Goal: Information Seeking & Learning: Stay updated

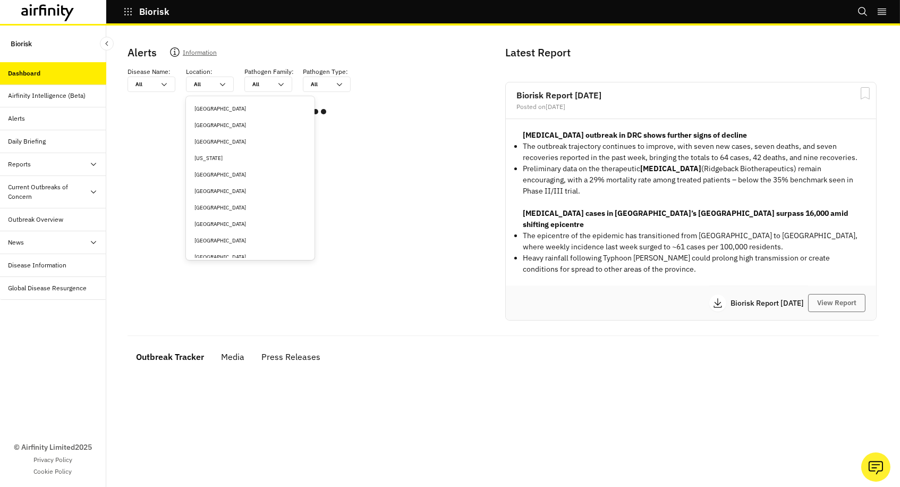
type input "n"
type input "ne"
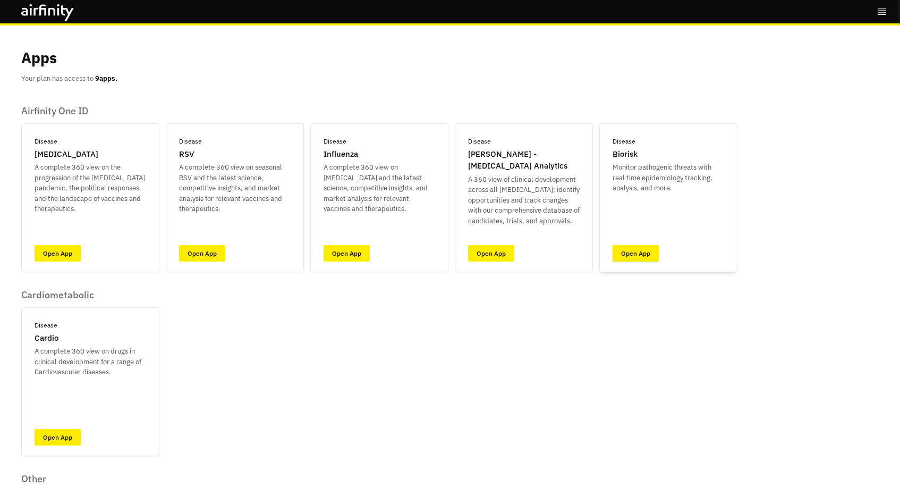
click at [626, 248] on link "Open App" at bounding box center [636, 253] width 46 height 16
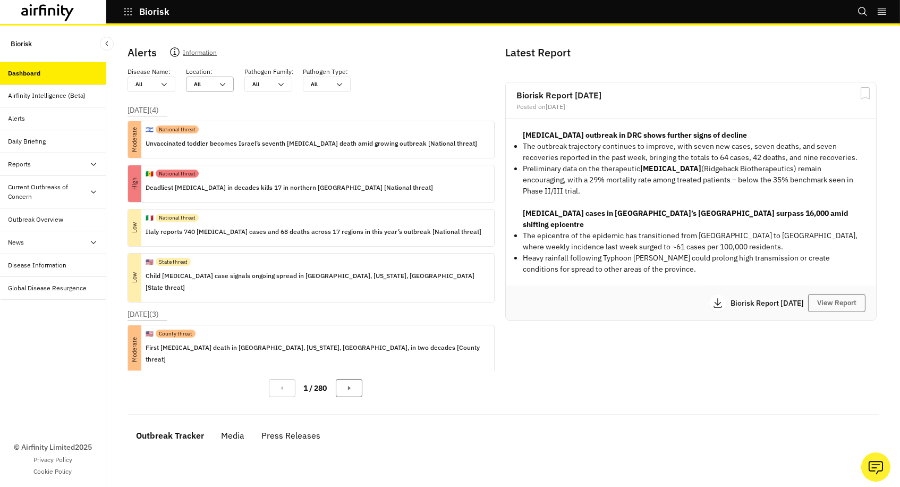
click at [190, 77] on div "All All" at bounding box center [210, 84] width 48 height 15
click at [210, 79] on div at bounding box center [203, 84] width 19 height 10
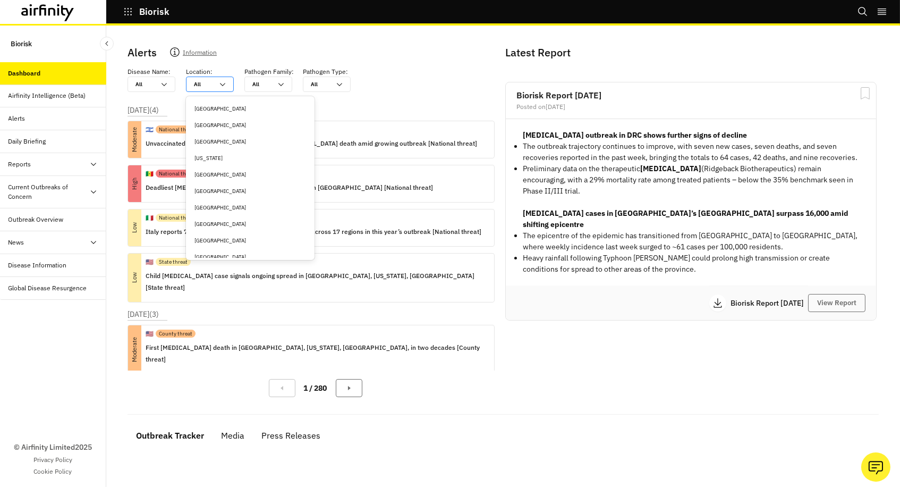
click at [210, 79] on div at bounding box center [203, 84] width 19 height 10
type input "n"
type input "ne"
type input "nep"
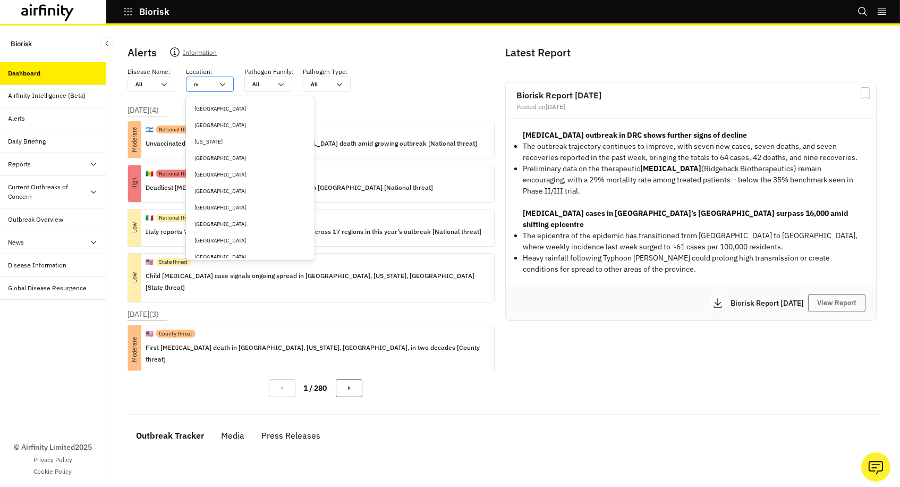
type input "nep"
type input "nepa"
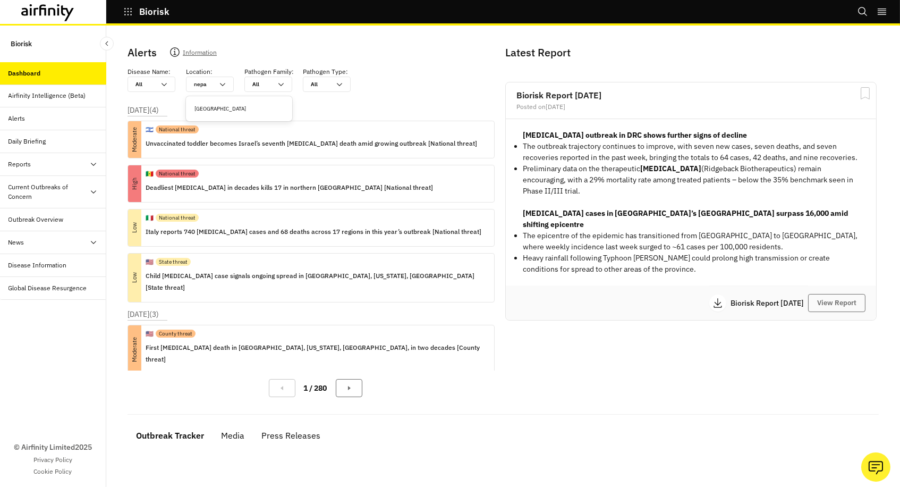
click at [214, 105] on div "[GEOGRAPHIC_DATA]" at bounding box center [239, 109] width 89 height 8
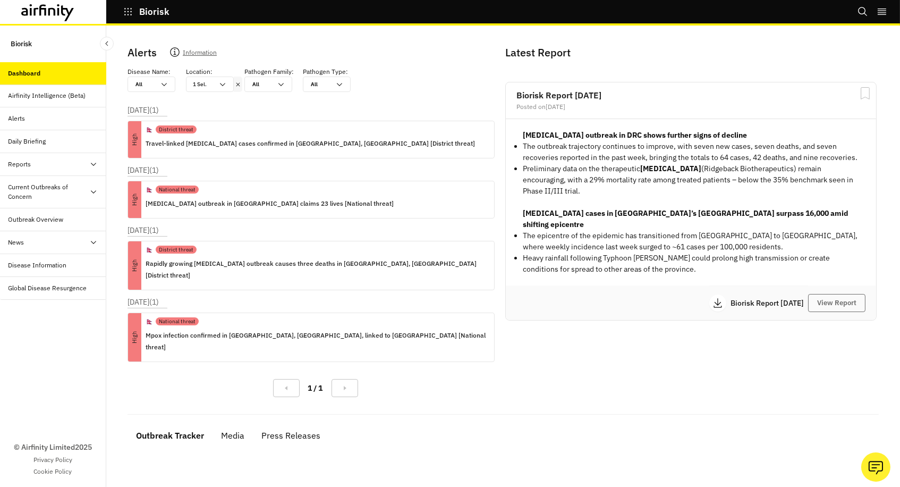
click at [238, 83] on icon at bounding box center [237, 84] width 7 height 9
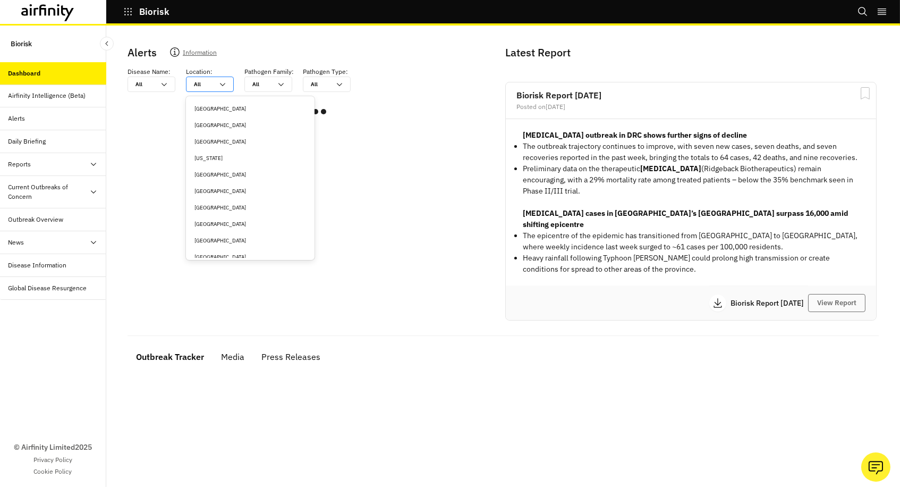
click at [198, 86] on div at bounding box center [203, 84] width 19 height 10
type input "u"
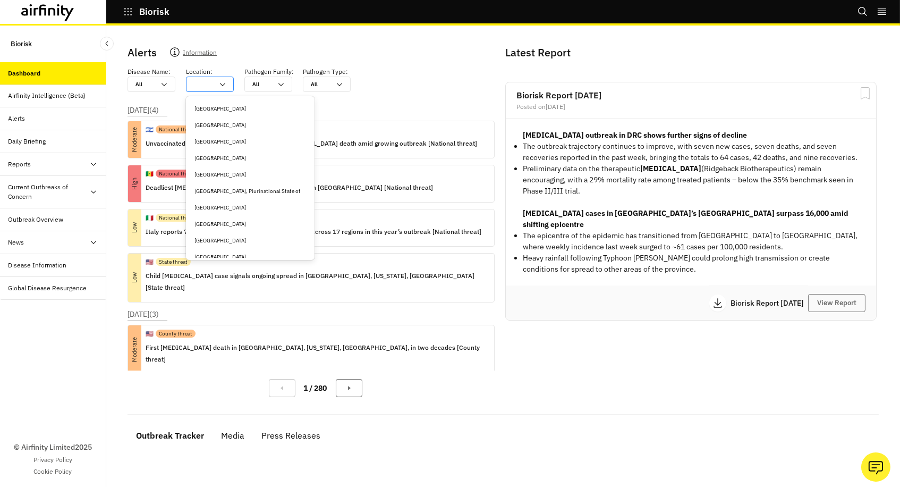
click at [206, 86] on div at bounding box center [203, 84] width 19 height 10
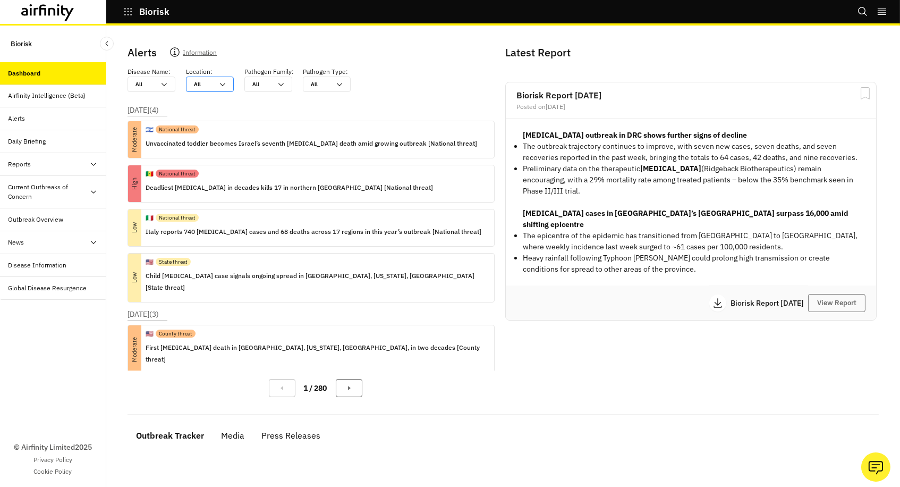
click at [205, 86] on div at bounding box center [203, 84] width 19 height 10
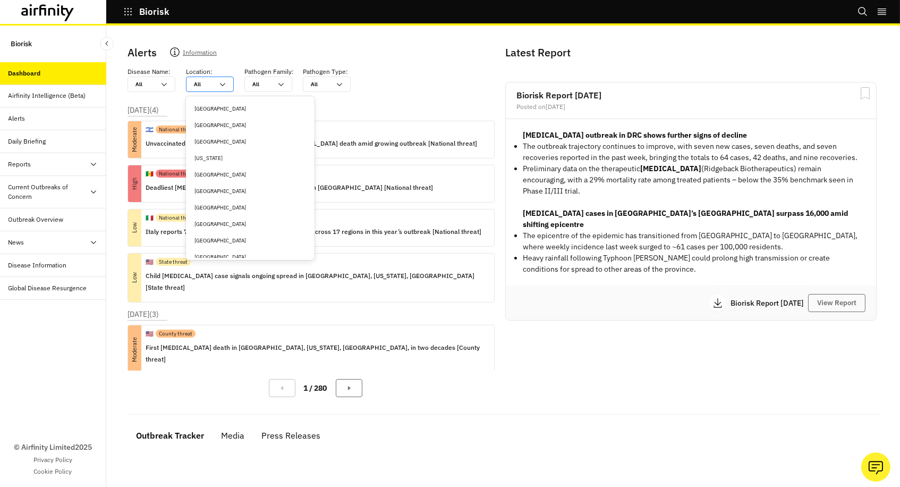
type input "u"
type input "un"
type input "uni"
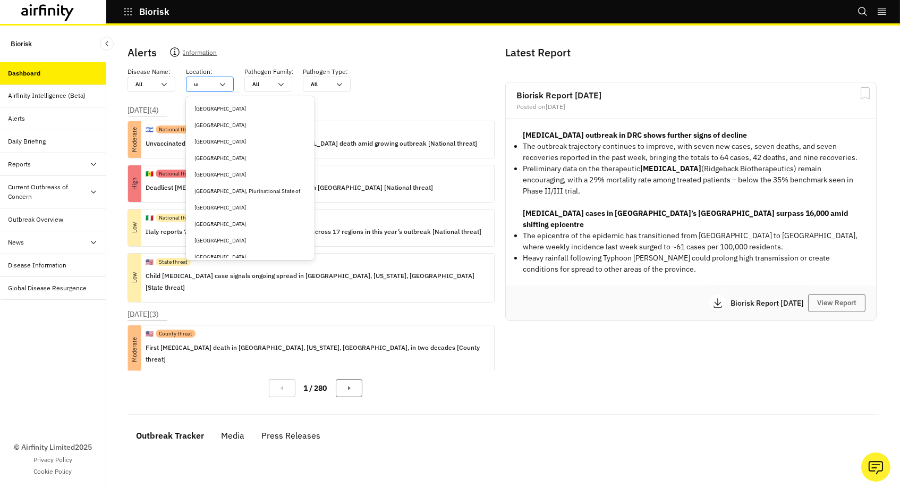
type input "uni"
type input "unit"
type input "unite"
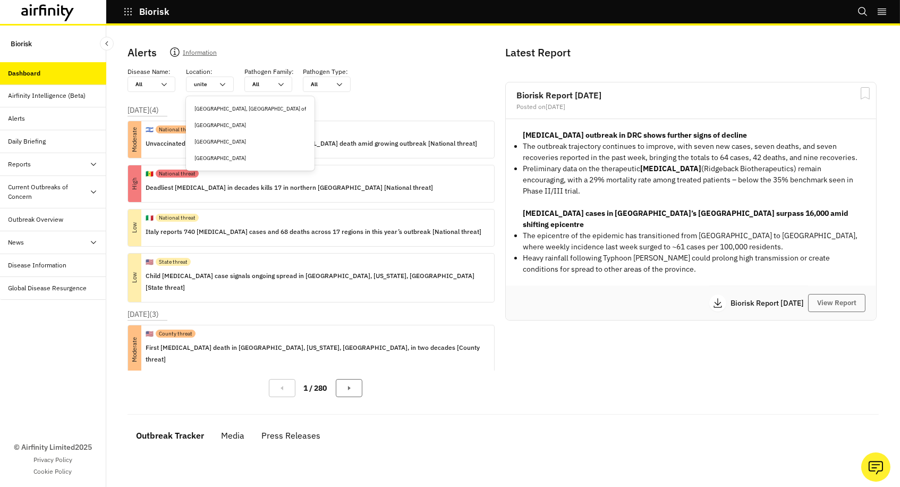
click at [203, 159] on div "[GEOGRAPHIC_DATA]" at bounding box center [251, 158] width 112 height 8
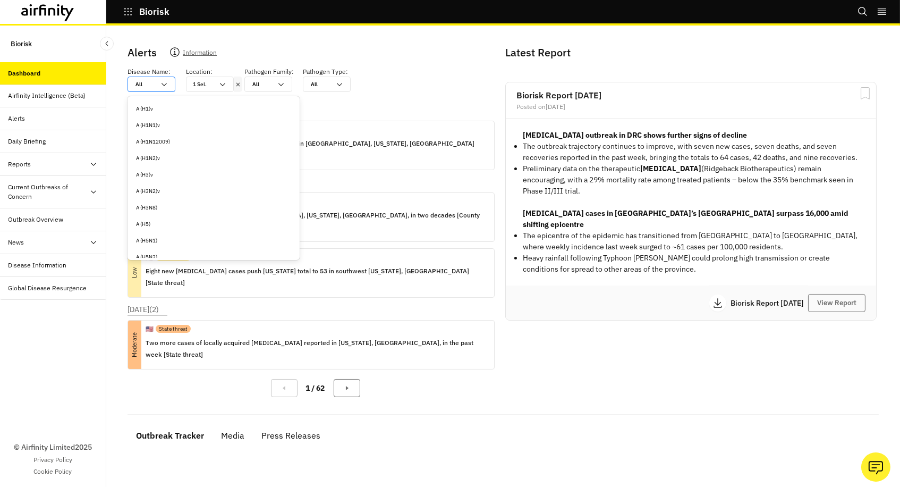
click at [148, 86] on div at bounding box center [145, 84] width 19 height 10
type input "b"
type input "bo"
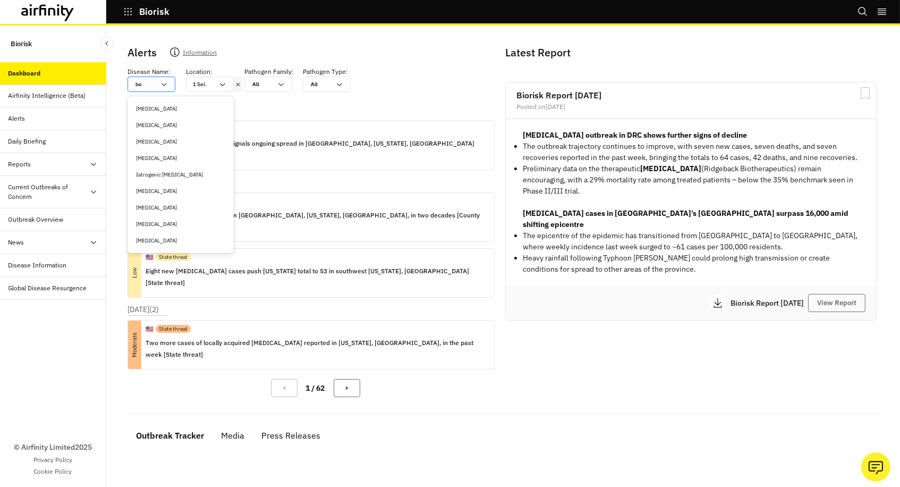
type input "bot"
type input "botu"
click at [168, 105] on div "[MEDICAL_DATA]" at bounding box center [180, 109] width 89 height 8
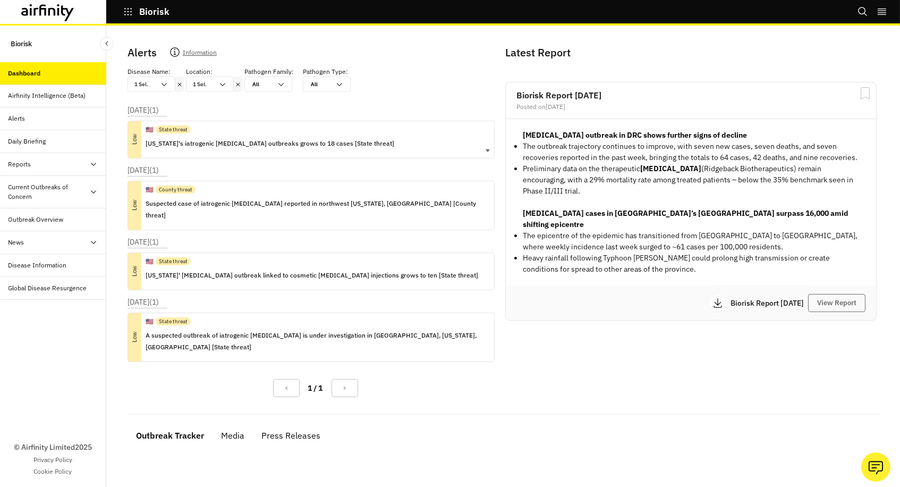
click at [250, 143] on p "[US_STATE]'s iatrogenic [MEDICAL_DATA] outbreaks grows to 18 cases [State threa…" at bounding box center [270, 144] width 249 height 12
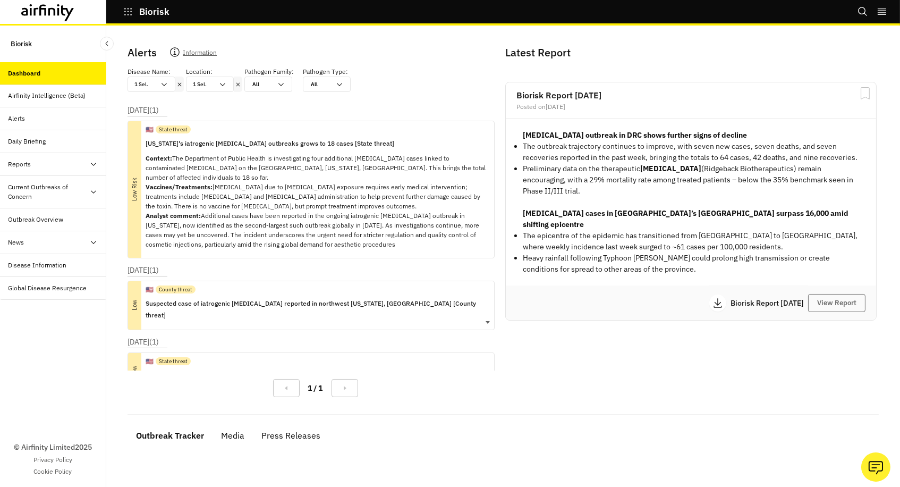
click at [235, 281] on div "🇺🇸 County threat" at bounding box center [316, 289] width 340 height 16
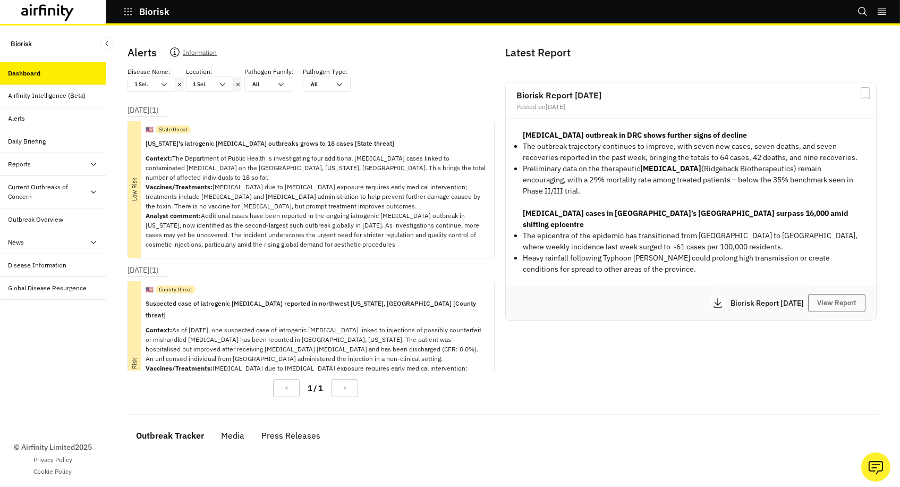
click at [238, 83] on icon at bounding box center [237, 84] width 7 height 9
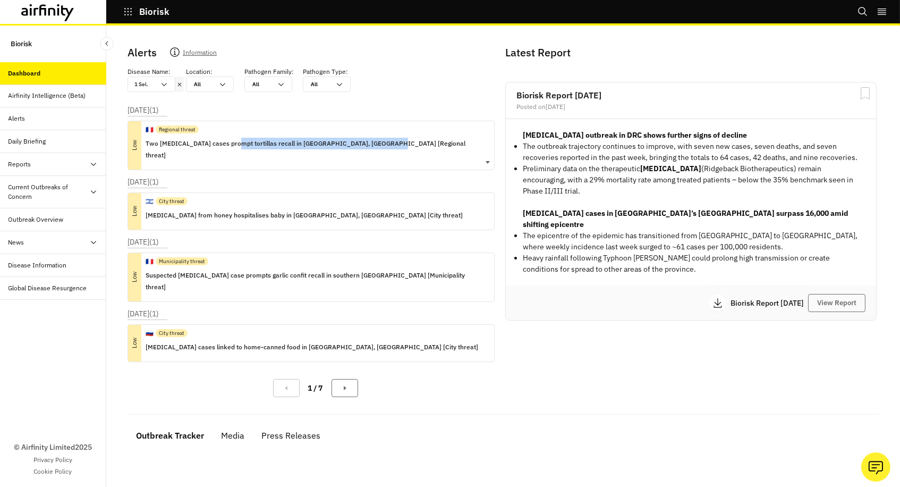
click at [234, 146] on p "Two [MEDICAL_DATA] cases prompt tortillas recall in [GEOGRAPHIC_DATA], [GEOGRAP…" at bounding box center [316, 149] width 340 height 23
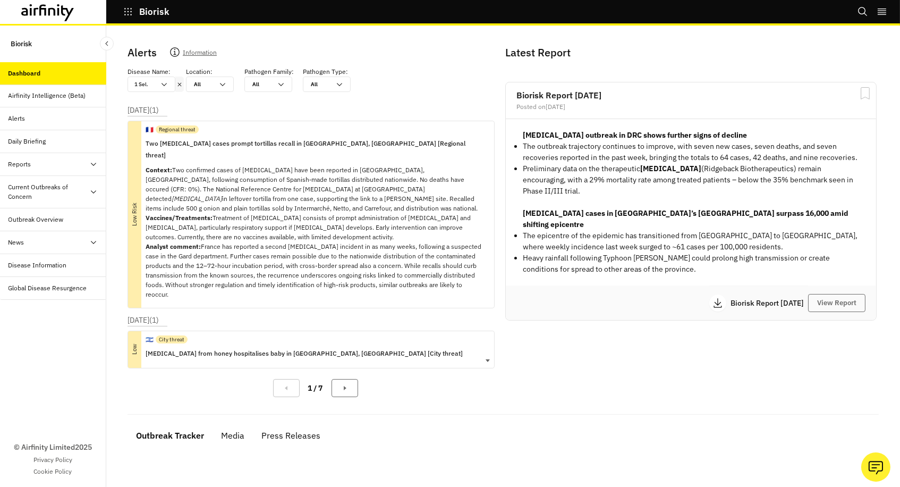
click at [228, 331] on div "🇮🇱 City threat" at bounding box center [304, 339] width 317 height 16
click at [178, 86] on icon at bounding box center [179, 84] width 7 height 9
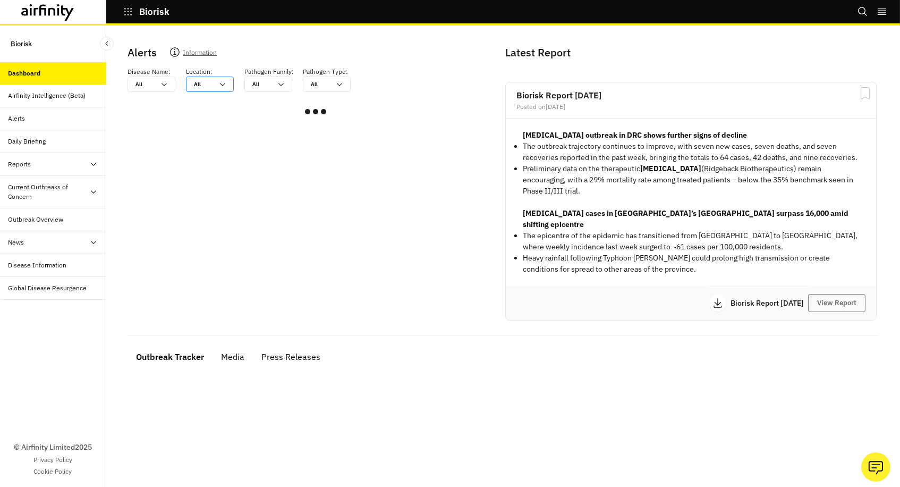
click at [201, 83] on div at bounding box center [203, 84] width 19 height 10
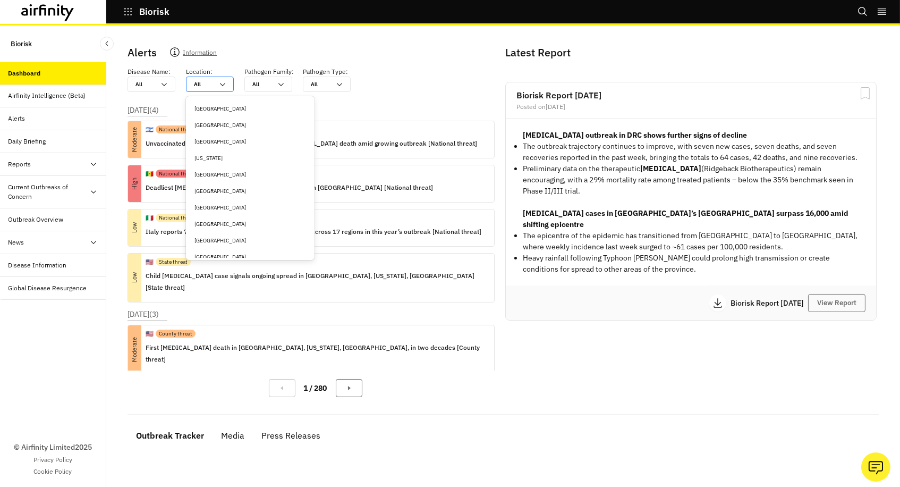
click at [201, 83] on div at bounding box center [203, 84] width 19 height 10
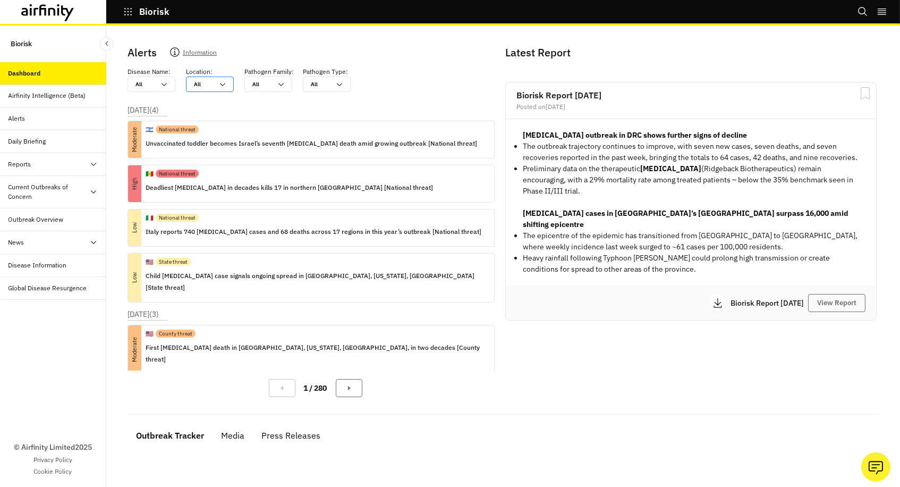
click at [201, 83] on div at bounding box center [203, 84] width 19 height 10
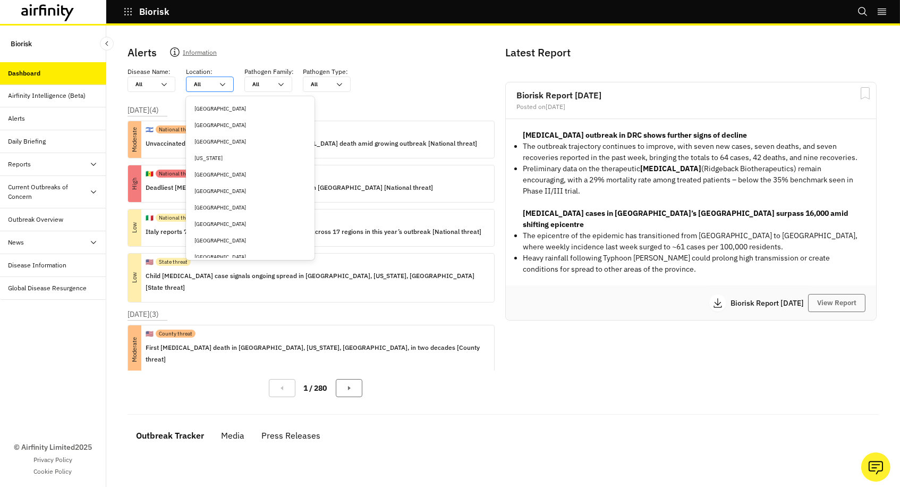
type input "u"
type input "un"
type input "uni"
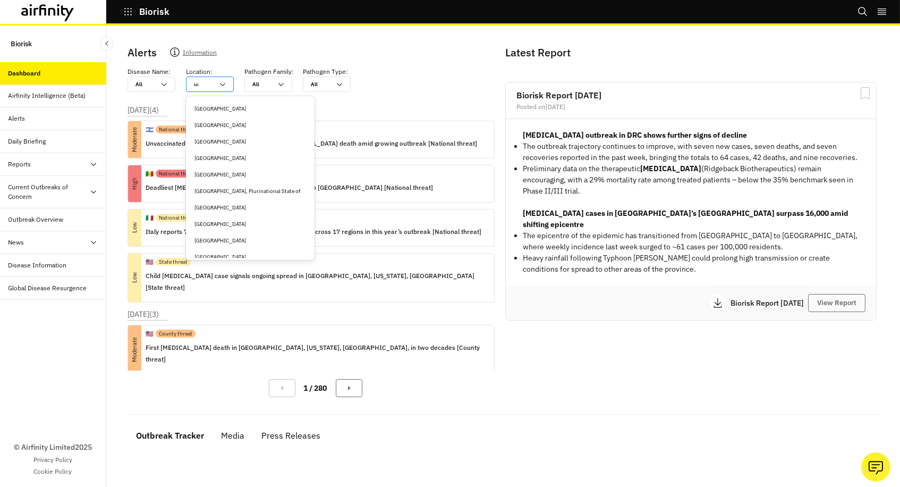
type input "uni"
type input "unit"
type input "unite"
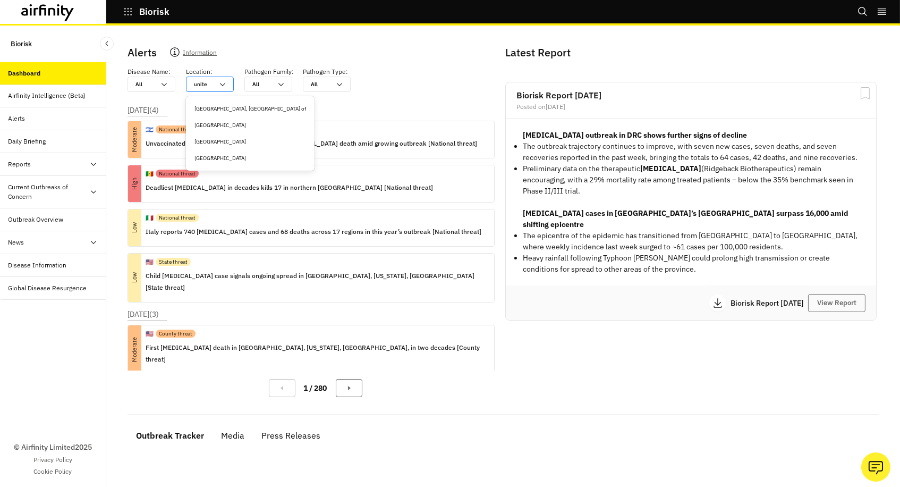
click at [206, 155] on div "[GEOGRAPHIC_DATA]" at bounding box center [251, 158] width 112 height 8
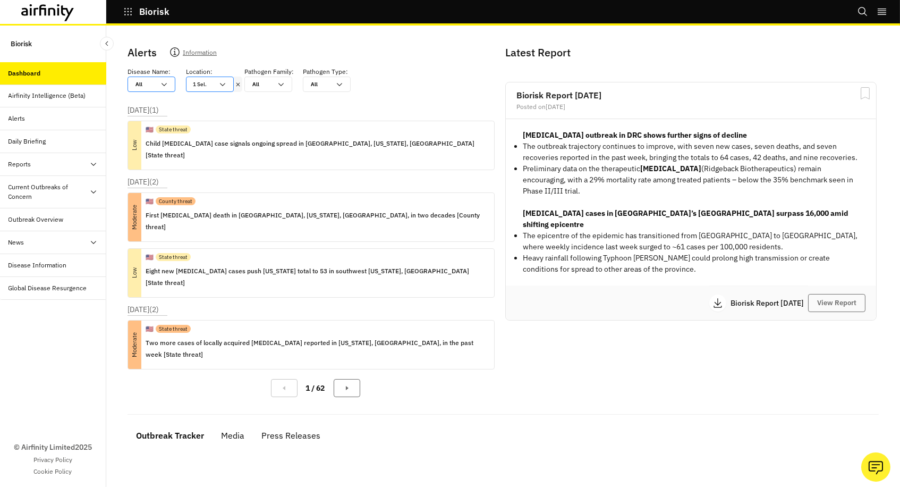
click at [155, 85] on div "All All" at bounding box center [144, 84] width 32 height 14
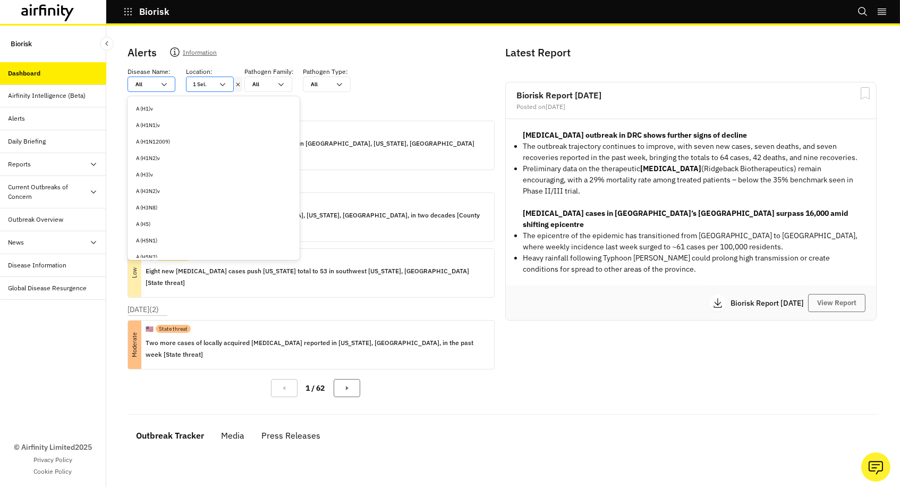
click at [155, 85] on div "All All" at bounding box center [144, 84] width 32 height 14
type input "m"
type input "me"
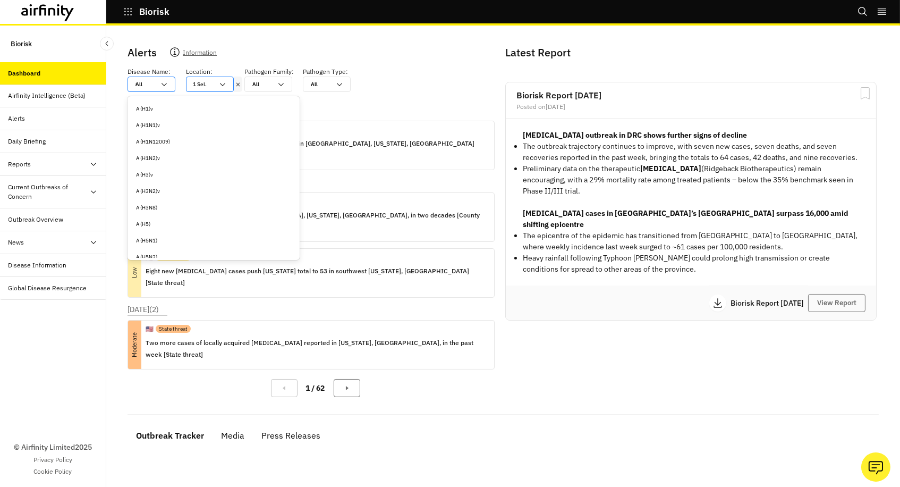
type input "mes"
type input "mesa"
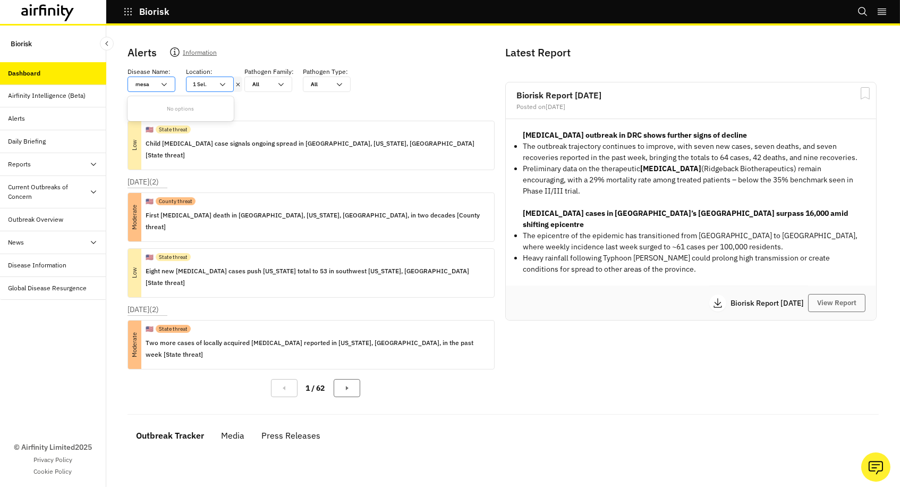
type input "mes"
type input "me"
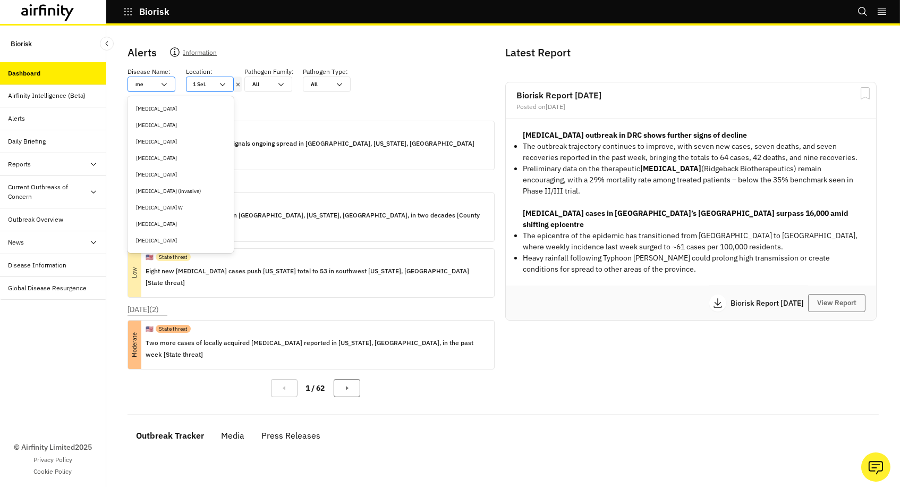
type input "m"
type input "ma"
type input "mas"
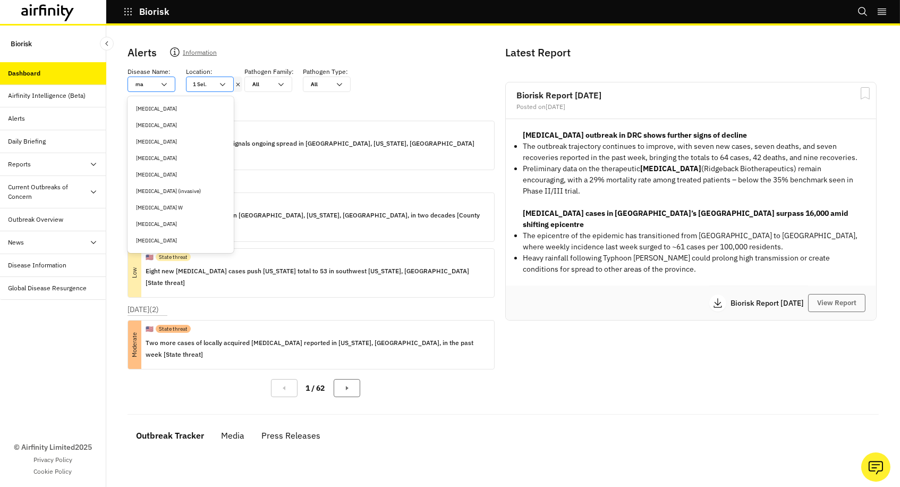
type input "mas"
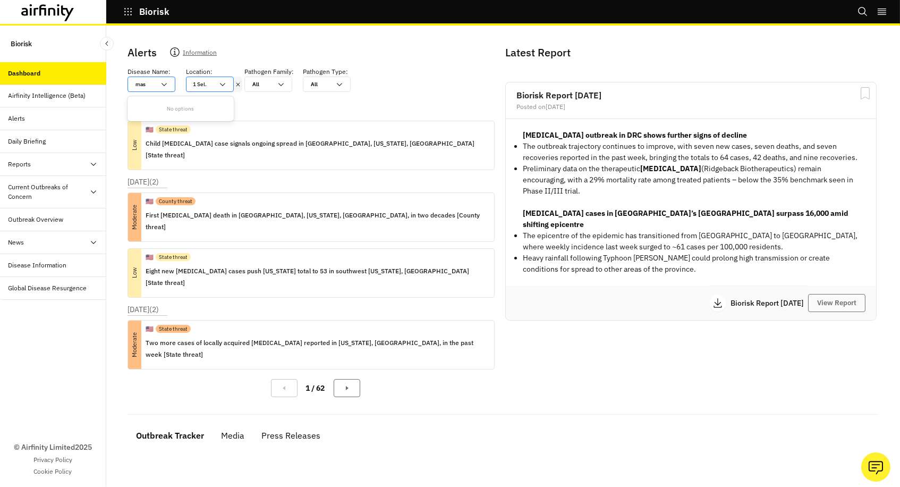
type input "ma"
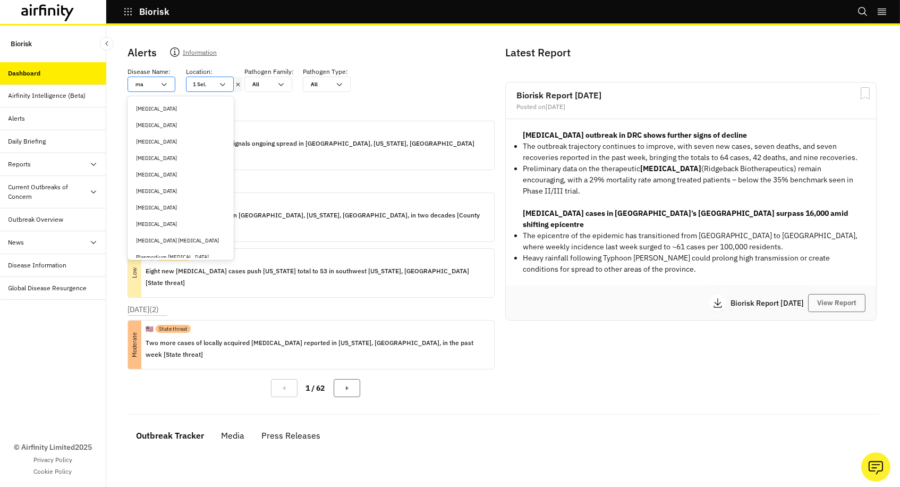
type input "m"
type input "me"
type input "mea"
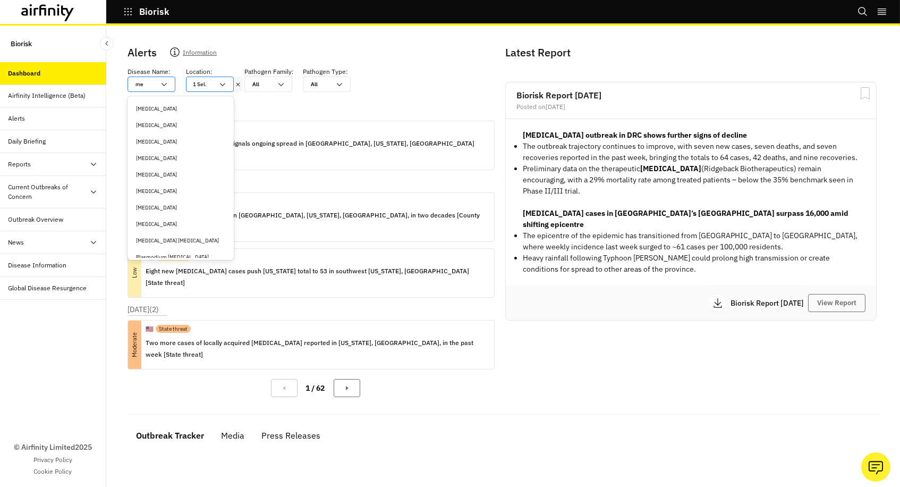
type input "mea"
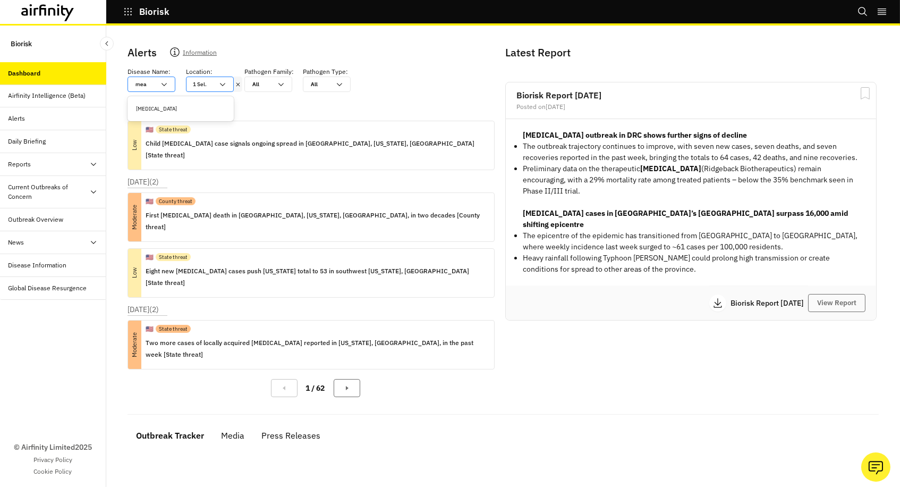
type input "meas"
click at [155, 112] on div "[MEDICAL_DATA]" at bounding box center [180, 109] width 89 height 8
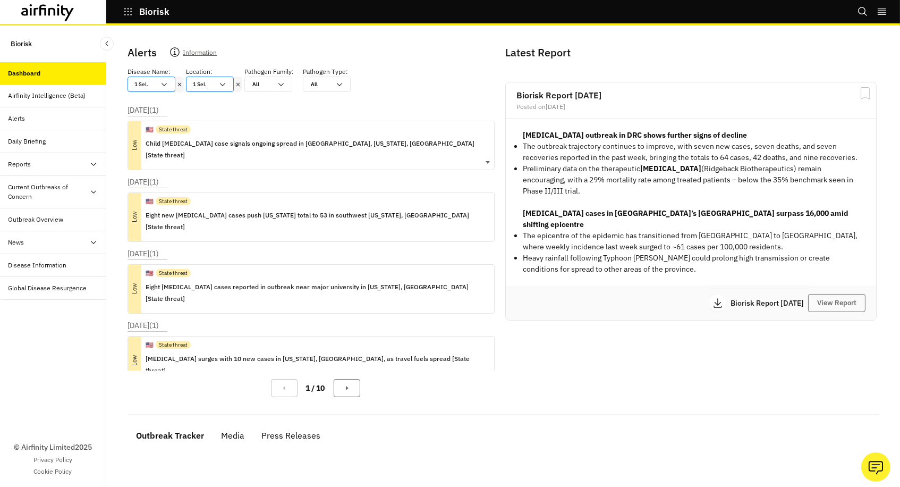
click at [211, 144] on p "Child [MEDICAL_DATA] case signals ongoing spread in [GEOGRAPHIC_DATA], [US_STAT…" at bounding box center [316, 149] width 340 height 23
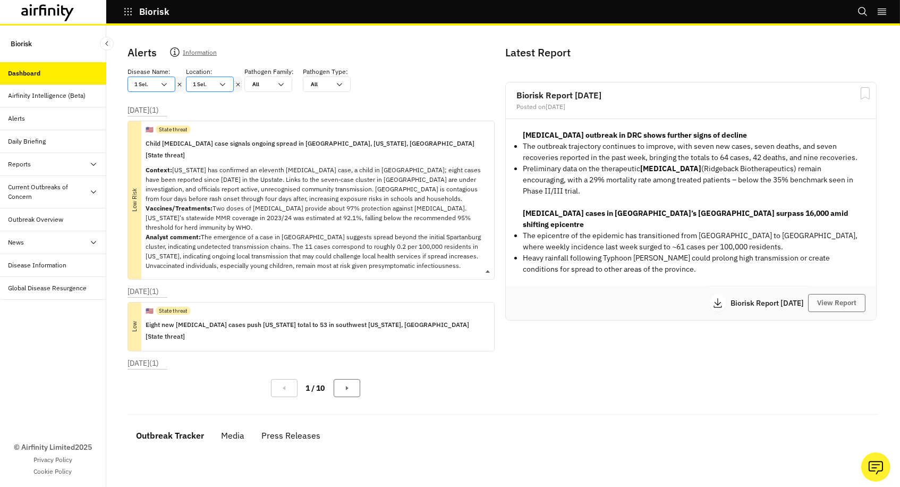
click at [207, 132] on div "🇺🇸 State threat" at bounding box center [316, 129] width 340 height 16
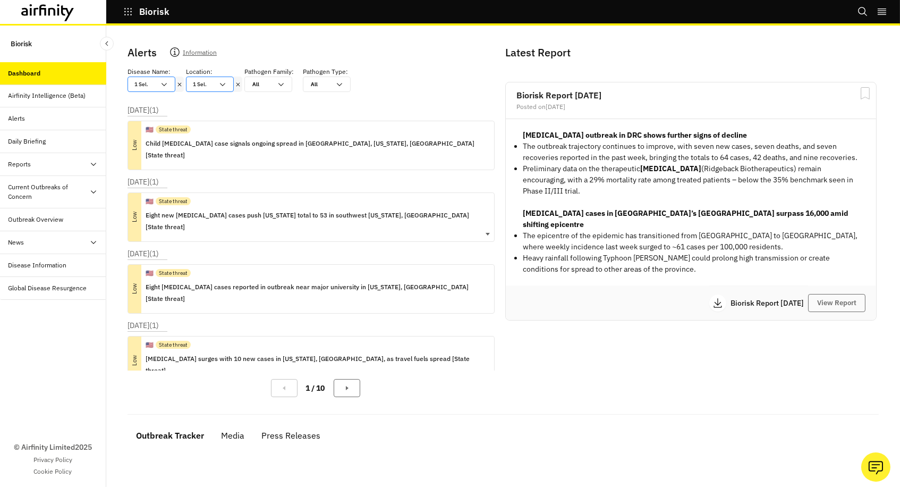
click at [206, 209] on p "Eight new [MEDICAL_DATA] cases push [US_STATE] total to 53 in southwest [US_STA…" at bounding box center [316, 220] width 340 height 23
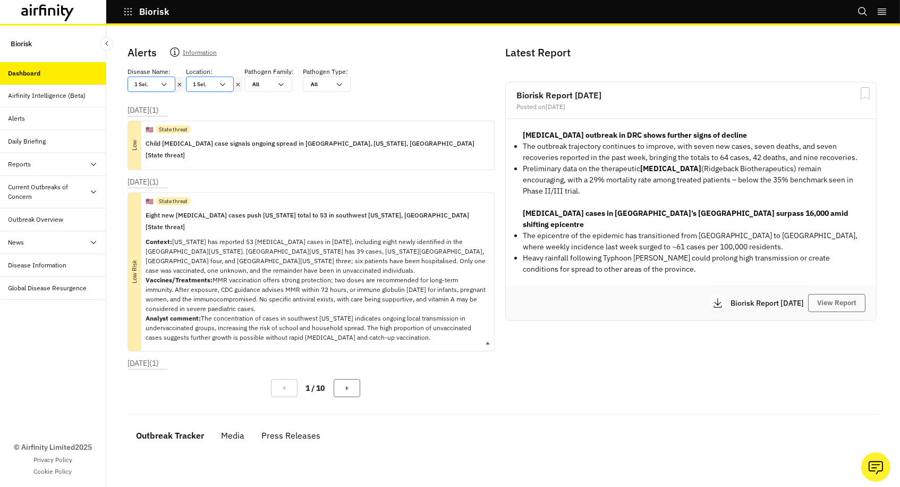
click at [207, 209] on p "Eight new [MEDICAL_DATA] cases push [US_STATE] total to 53 in southwest [US_STA…" at bounding box center [316, 220] width 340 height 23
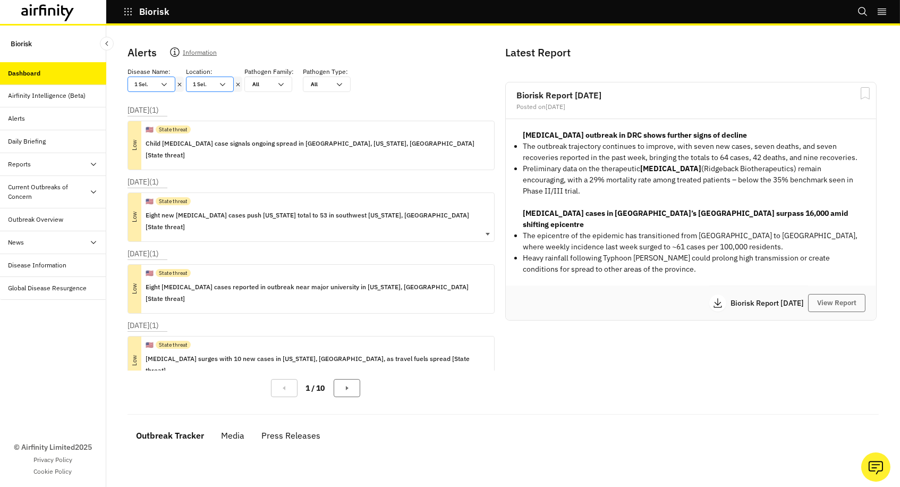
scroll to position [11, 0]
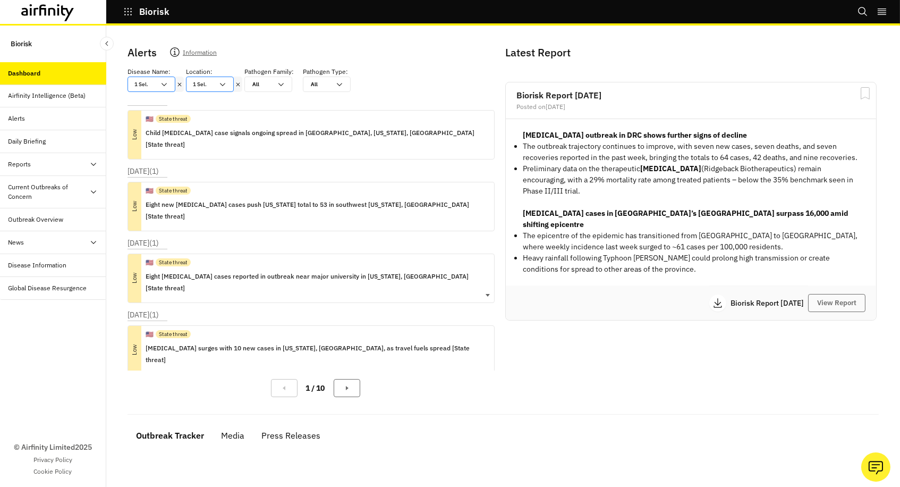
click at [229, 271] on p "Eight [MEDICAL_DATA] cases reported in outbreak near major university in [US_ST…" at bounding box center [316, 282] width 340 height 23
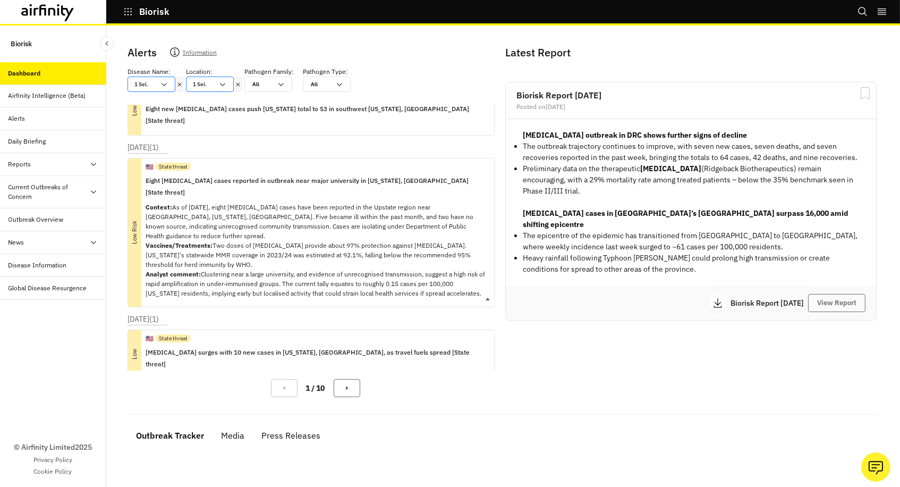
scroll to position [111, 0]
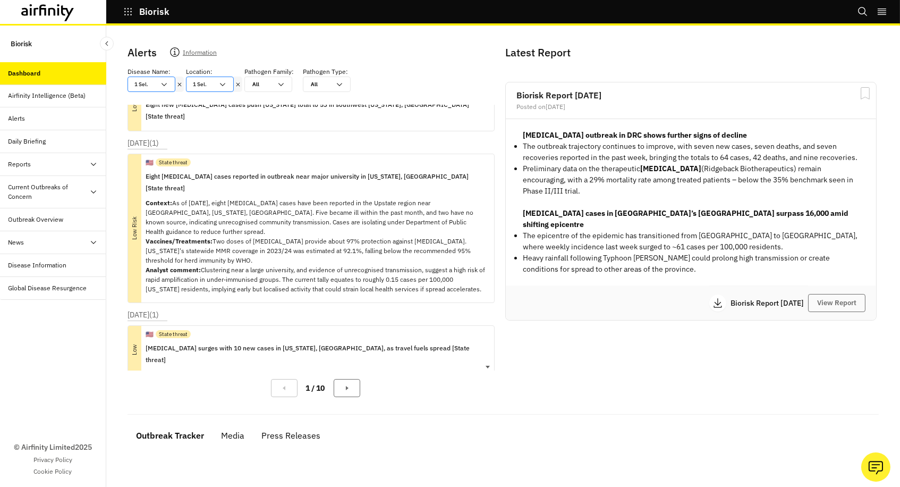
click at [217, 342] on p "[MEDICAL_DATA] surges with 10 new cases in [US_STATE], [GEOGRAPHIC_DATA], as tr…" at bounding box center [316, 353] width 340 height 23
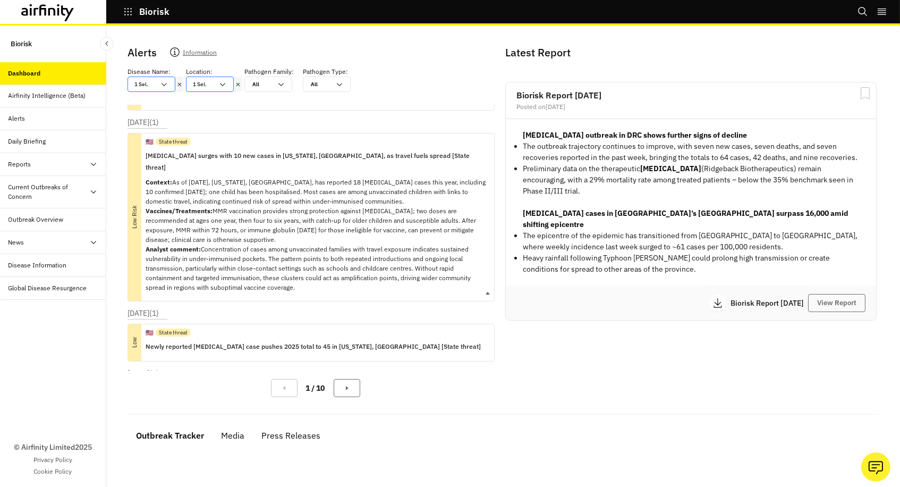
scroll to position [306, 0]
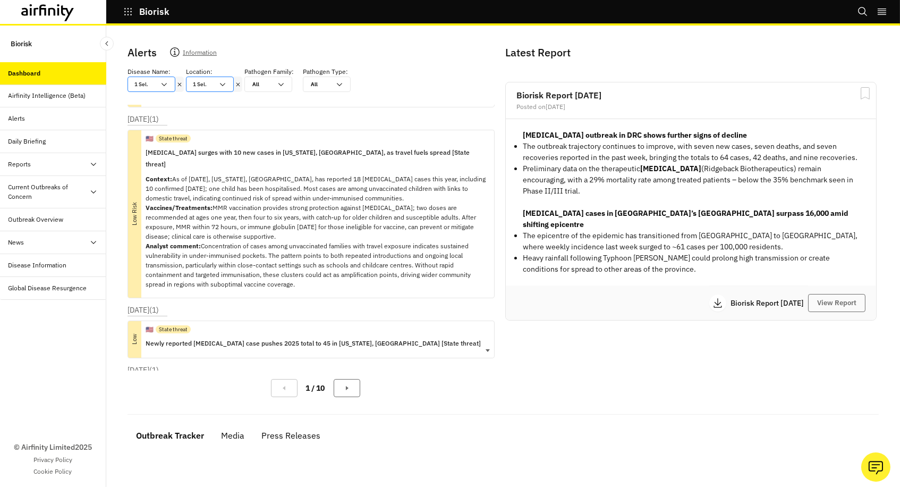
click at [204, 337] on p "Newly reported [MEDICAL_DATA] case pushes 2025 total to 45 in [US_STATE], [GEOG…" at bounding box center [313, 343] width 335 height 12
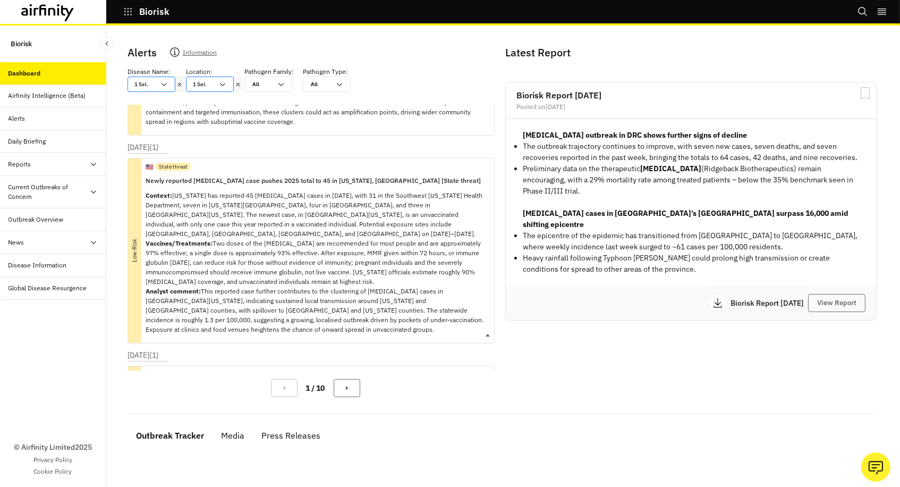
scroll to position [521, 0]
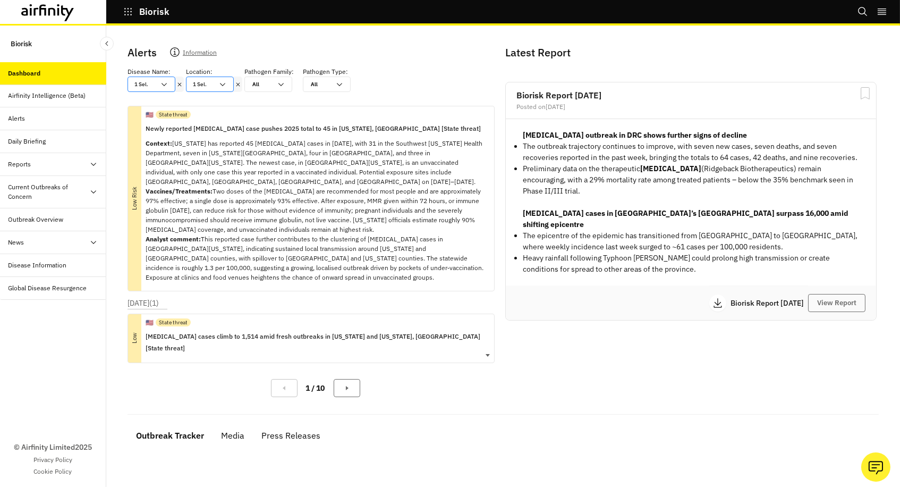
click at [208, 331] on p "[MEDICAL_DATA] cases climb to 1,514 amid fresh outbreaks in [US_STATE] and [US_…" at bounding box center [316, 342] width 340 height 23
click at [179, 81] on icon at bounding box center [179, 84] width 7 height 9
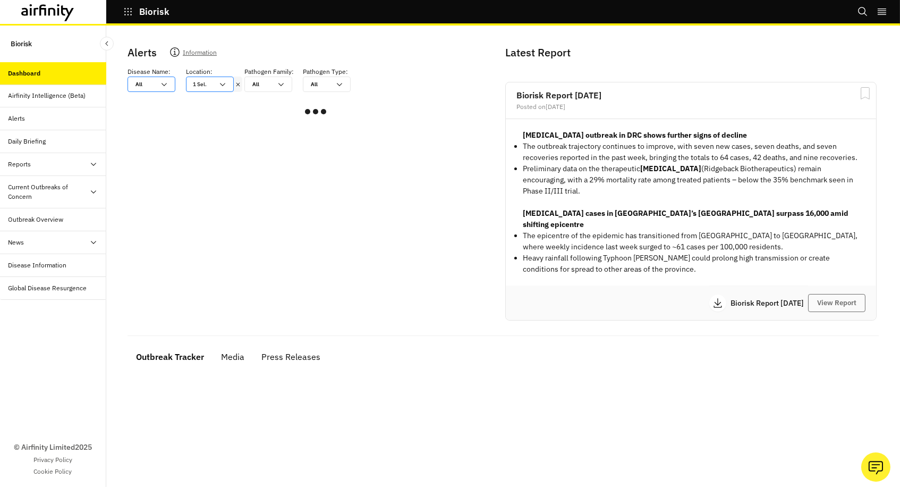
click at [239, 82] on icon at bounding box center [237, 84] width 7 height 9
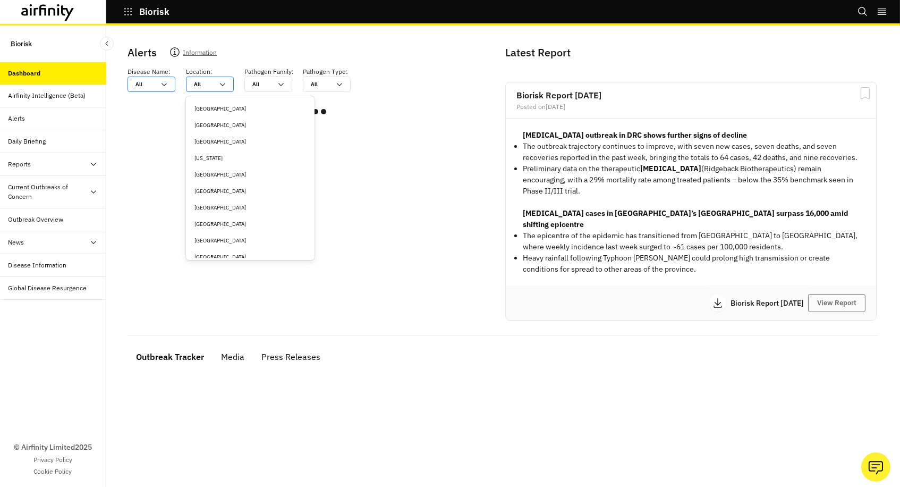
click at [208, 82] on div at bounding box center [203, 84] width 19 height 10
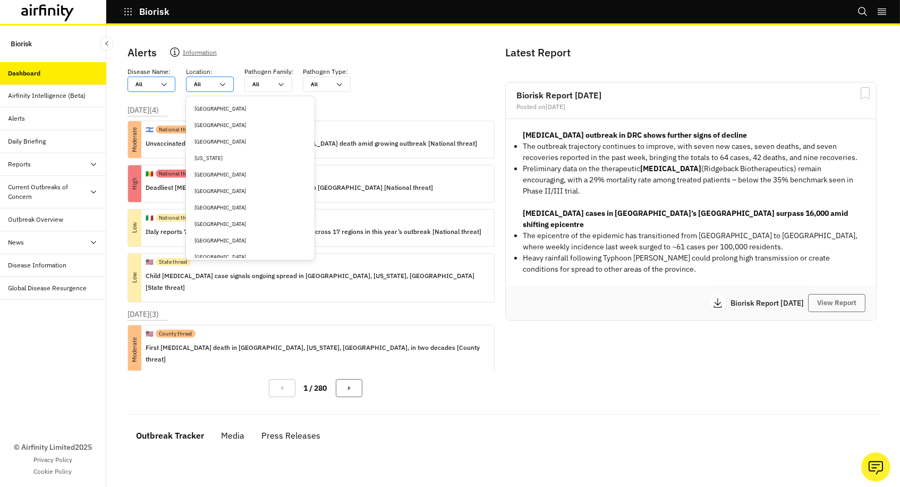
click at [208, 82] on div at bounding box center [203, 84] width 19 height 10
type input "i"
type input "it"
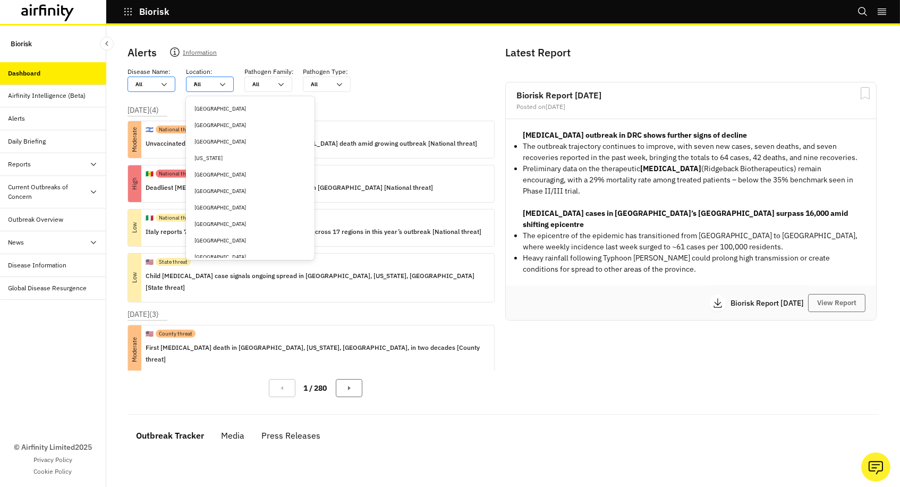
type input "it"
type input "ita"
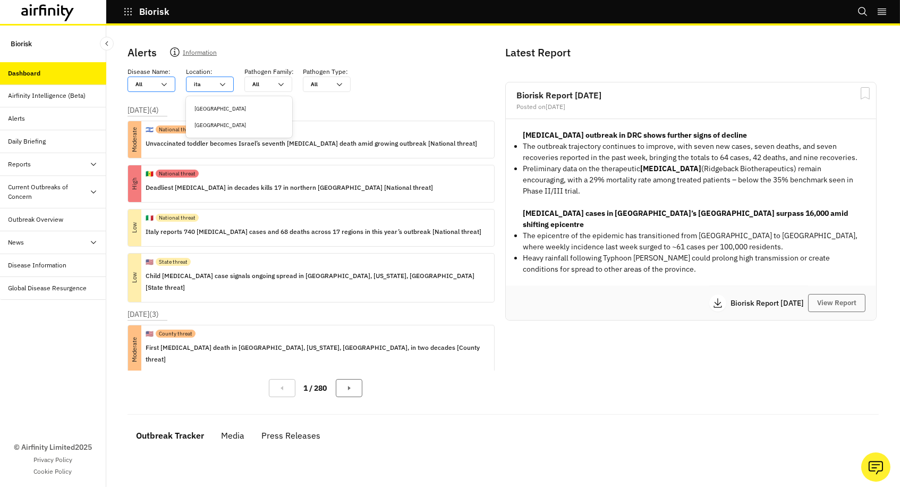
click at [213, 105] on div "[GEOGRAPHIC_DATA]" at bounding box center [239, 109] width 89 height 8
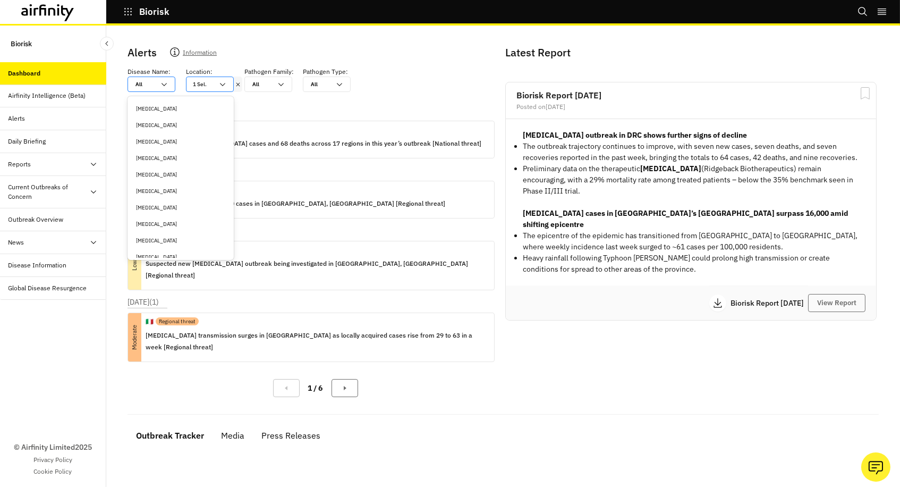
click at [150, 84] on div at bounding box center [145, 84] width 19 height 10
type input "b"
type input "bo"
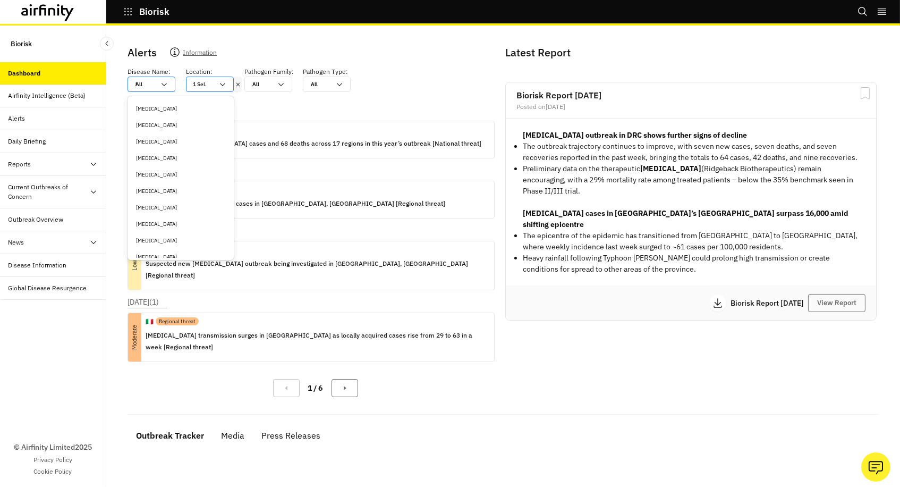
type input "bot"
type input "botu"
click at [167, 111] on div "[MEDICAL_DATA]" at bounding box center [180, 109] width 89 height 8
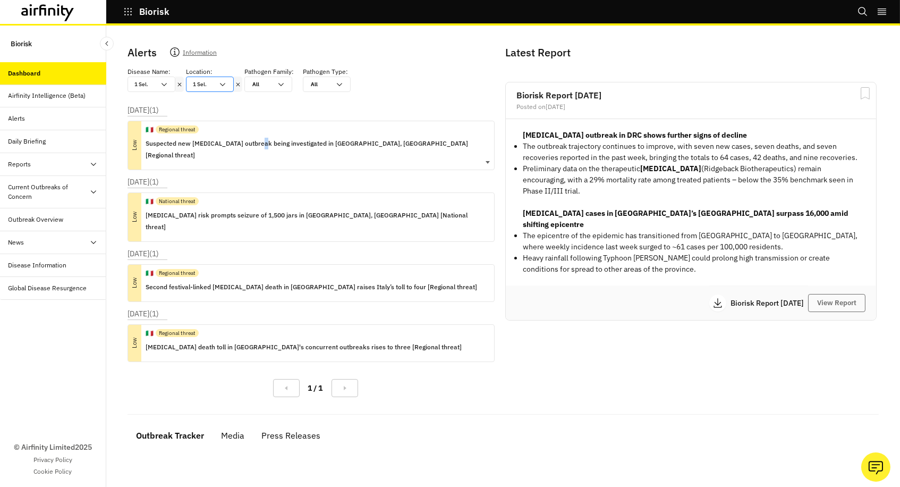
click at [257, 138] on p "Suspected new [MEDICAL_DATA] outbreak being investigated in [GEOGRAPHIC_DATA], …" at bounding box center [316, 149] width 340 height 23
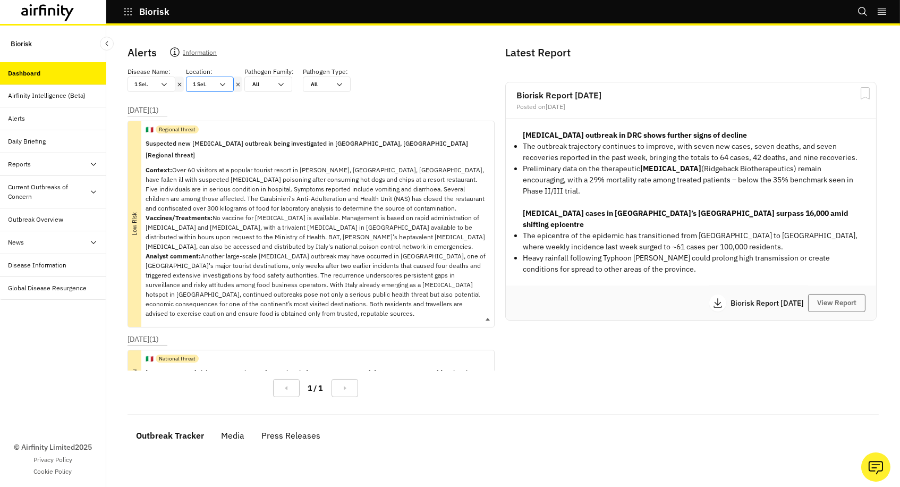
click at [278, 129] on div "🇮🇹 Regional threat" at bounding box center [316, 129] width 340 height 16
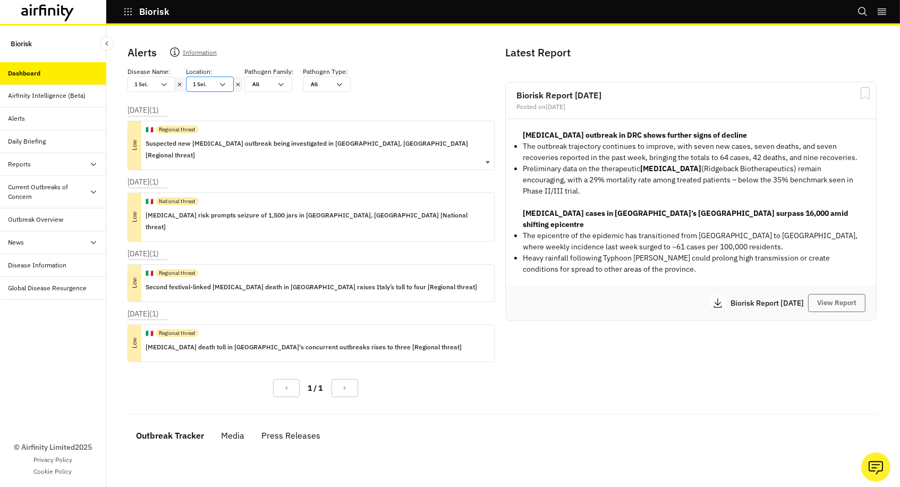
click at [278, 129] on div "🇮🇹 Regional threat" at bounding box center [316, 129] width 340 height 16
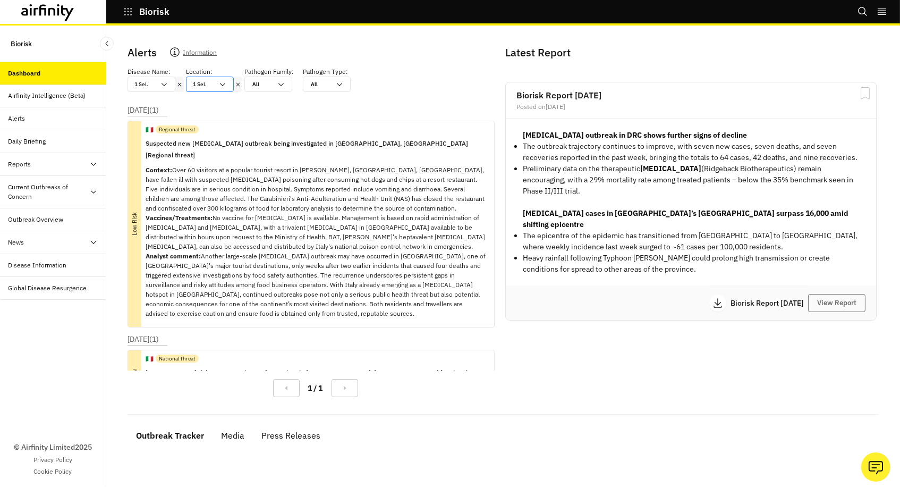
click at [238, 85] on icon at bounding box center [237, 84] width 7 height 9
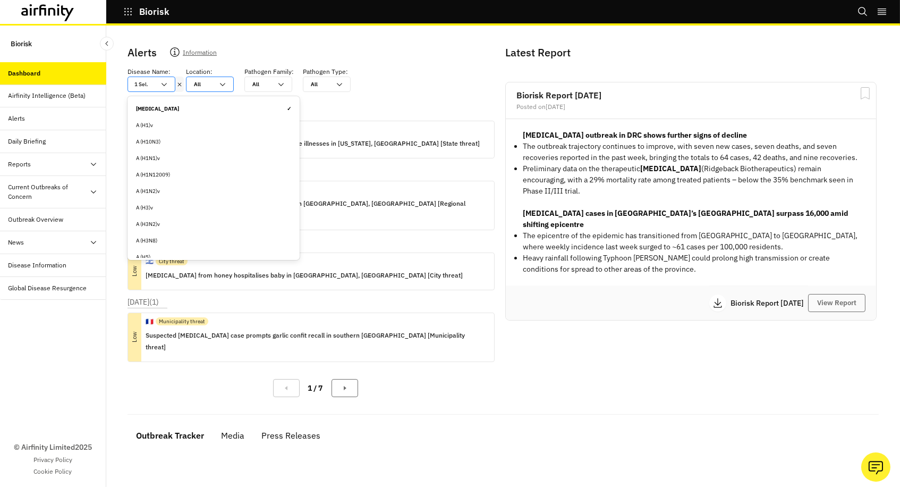
click at [179, 86] on icon at bounding box center [179, 84] width 7 height 9
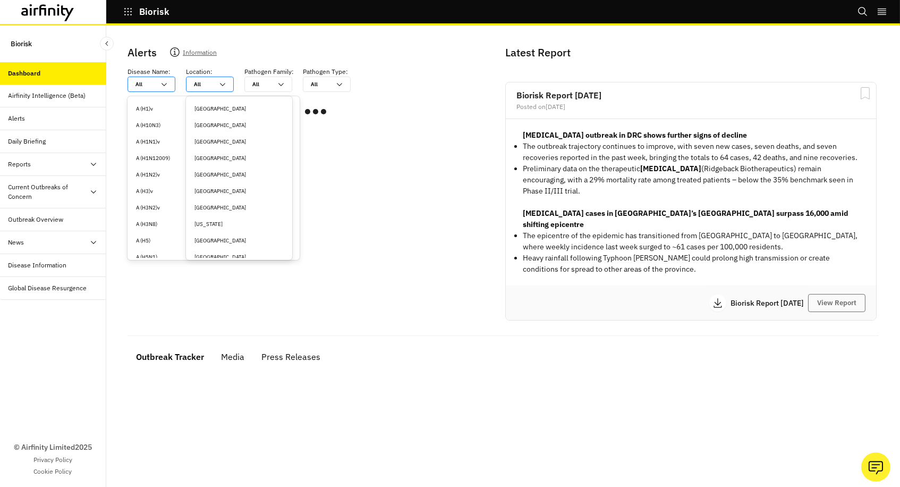
click at [210, 86] on div at bounding box center [203, 84] width 19 height 10
type input "i"
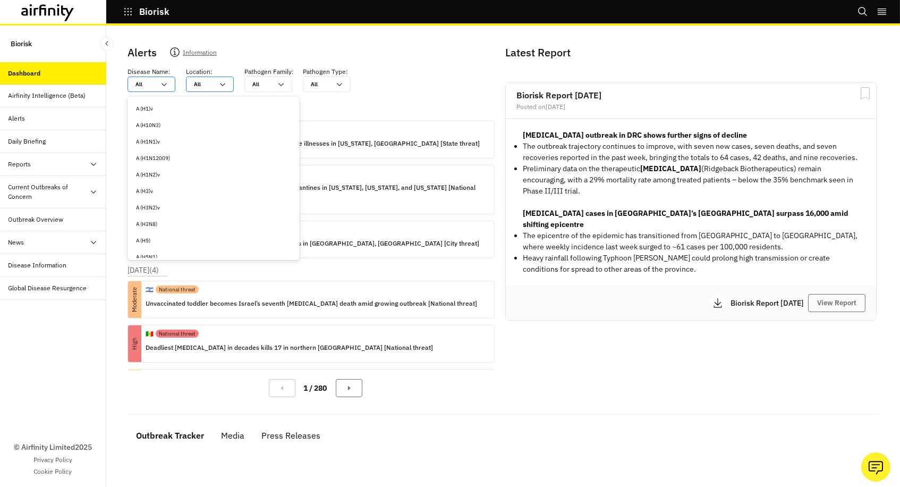
click at [206, 86] on div at bounding box center [203, 84] width 19 height 10
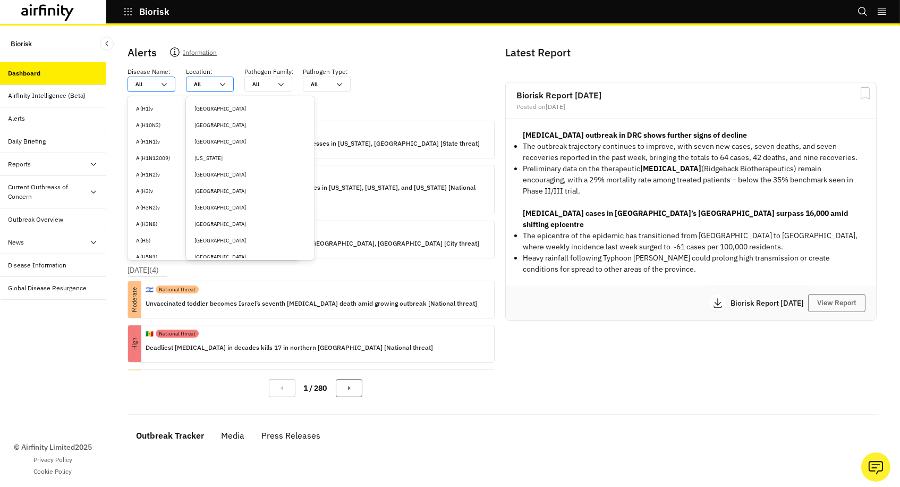
click at [210, 86] on div at bounding box center [203, 84] width 19 height 10
type input "i"
type input "it"
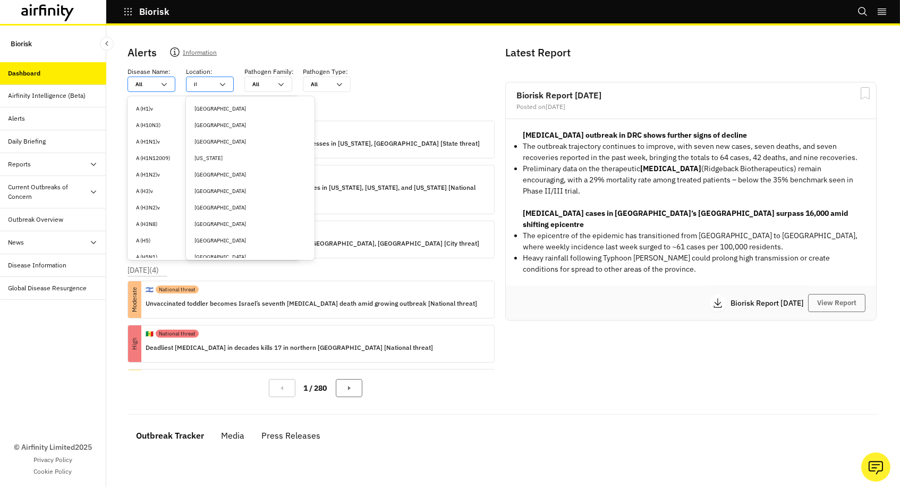
type input "ita"
click at [212, 109] on div "[GEOGRAPHIC_DATA]" at bounding box center [239, 109] width 89 height 8
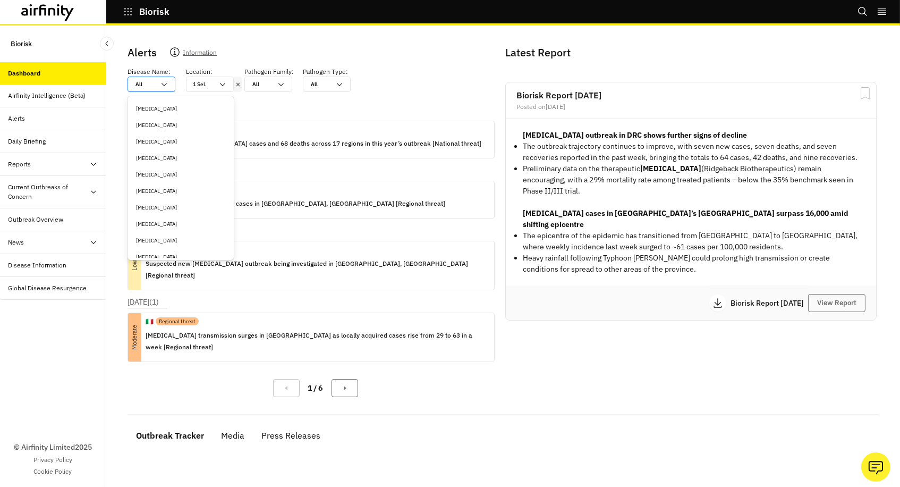
click at [150, 73] on p "Disease Name :" at bounding box center [149, 72] width 43 height 10
click at [147, 84] on div at bounding box center [145, 84] width 19 height 10
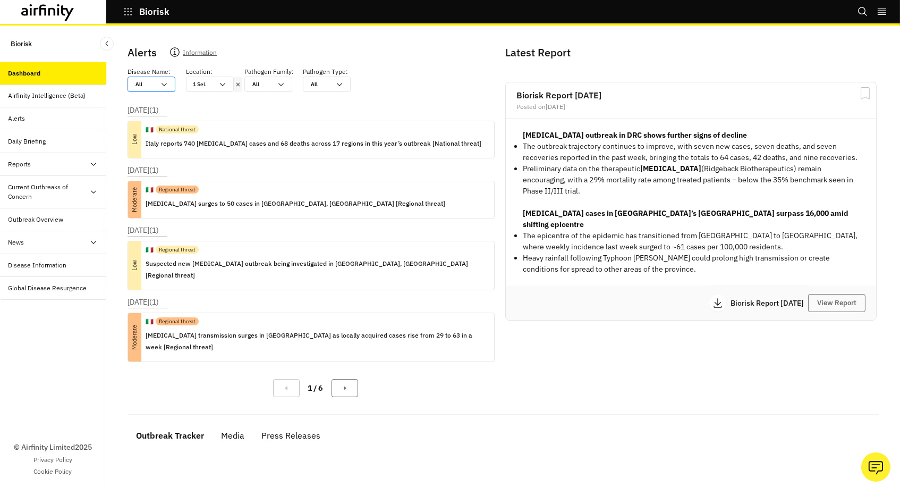
click at [147, 84] on div at bounding box center [145, 84] width 19 height 10
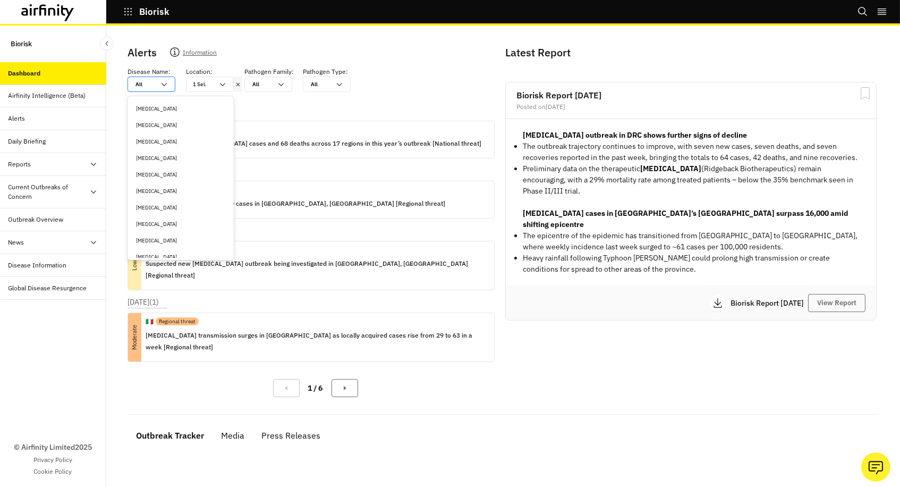
type input "b"
type input "bo"
type input "bot"
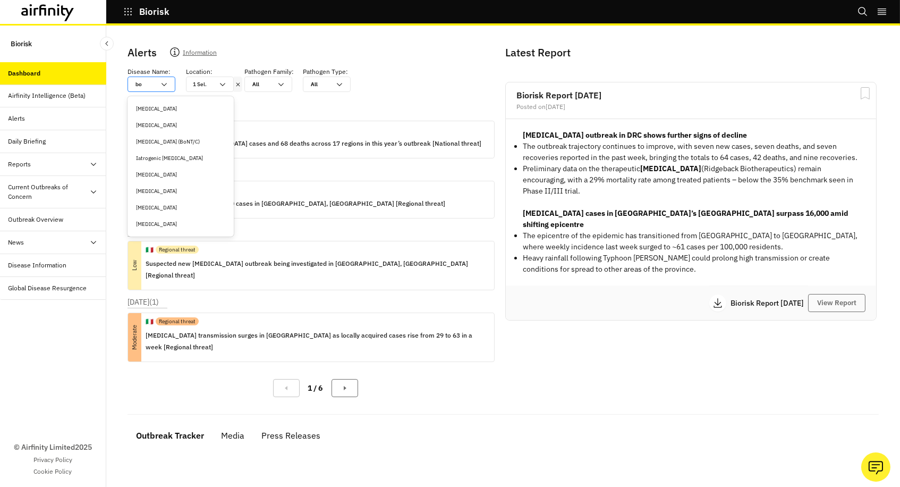
type input "bot"
type input "botu"
click at [146, 109] on div "[MEDICAL_DATA]" at bounding box center [180, 109] width 89 height 8
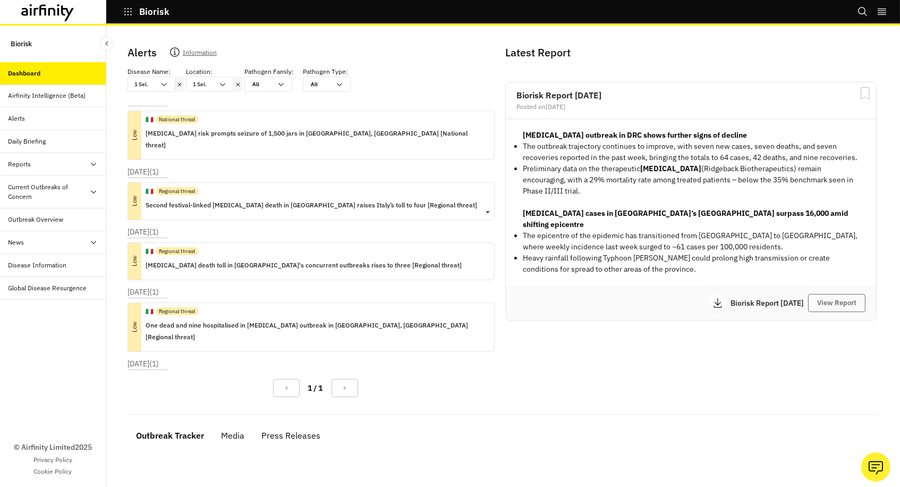
scroll to position [80, 0]
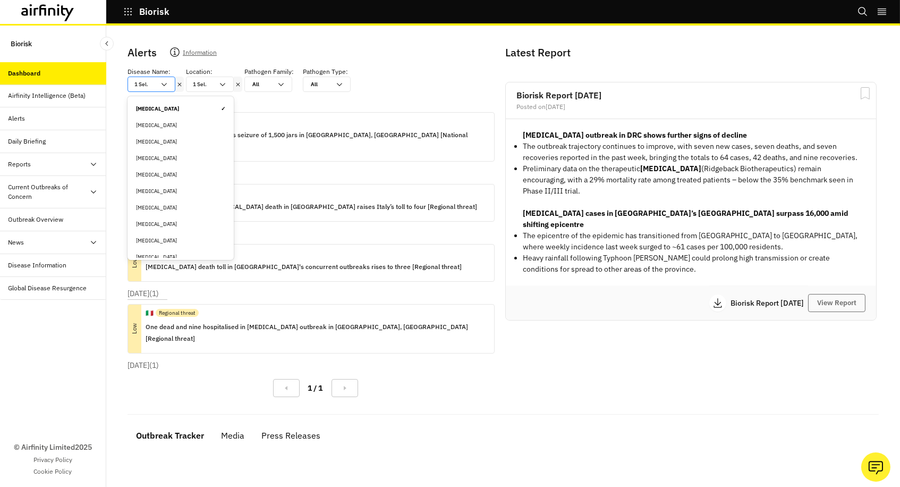
click at [150, 80] on input "text" at bounding box center [149, 84] width 1 height 8
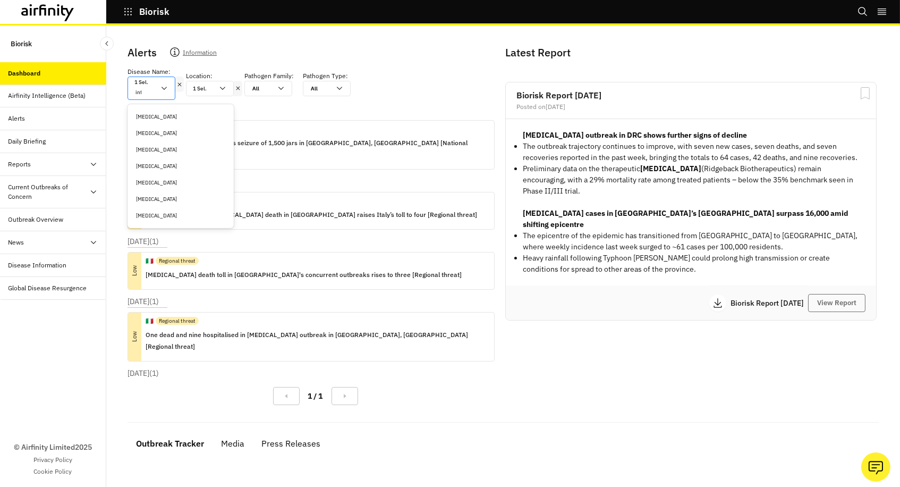
type input "infa"
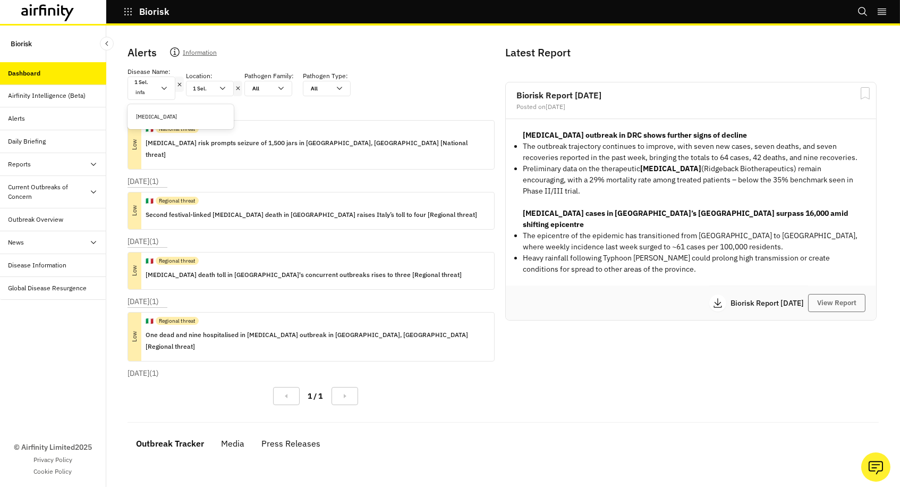
click at [160, 113] on div "[MEDICAL_DATA]" at bounding box center [180, 117] width 89 height 8
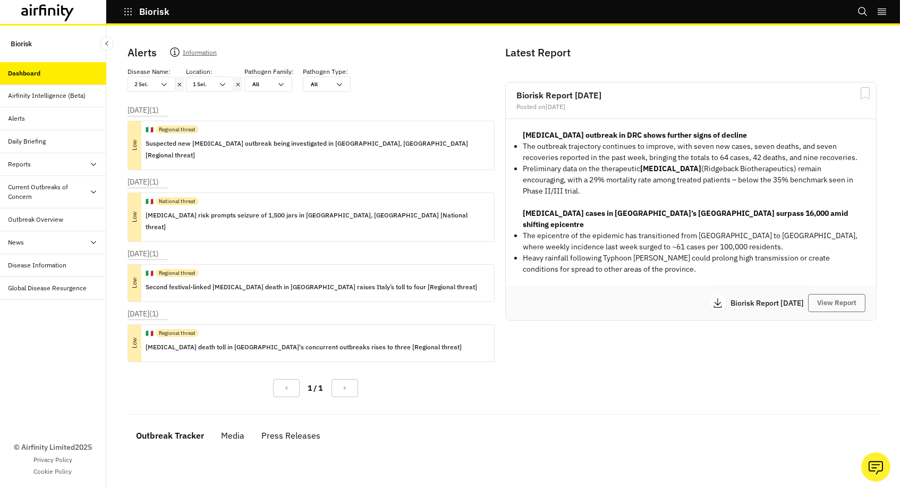
click at [176, 83] on icon at bounding box center [179, 84] width 7 height 9
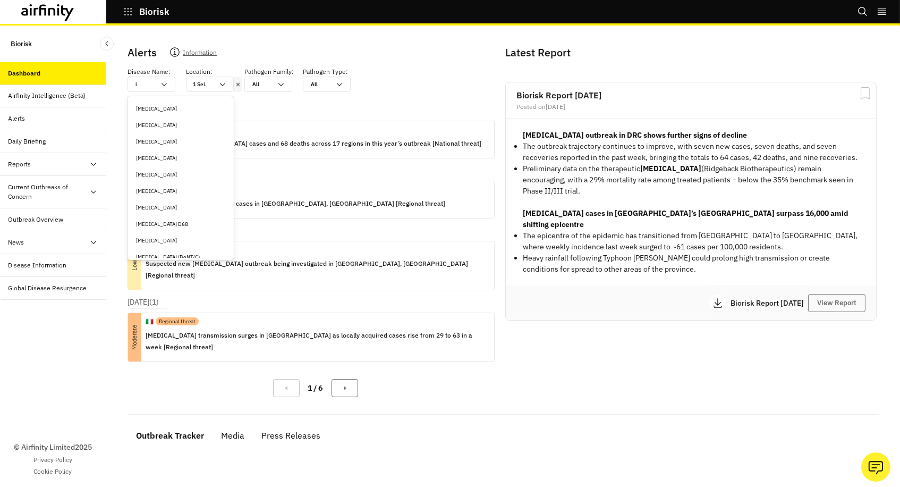
type input "i"
type input "in"
type input "inf"
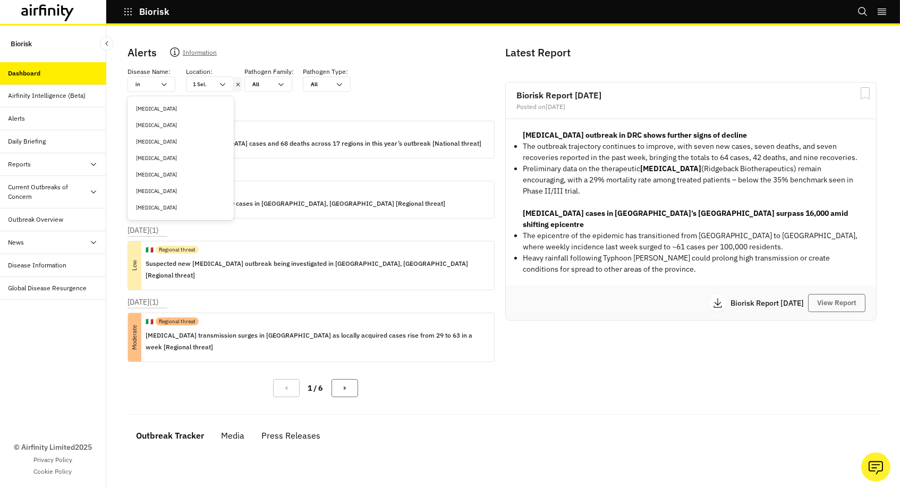
type input "inf"
type input "infa"
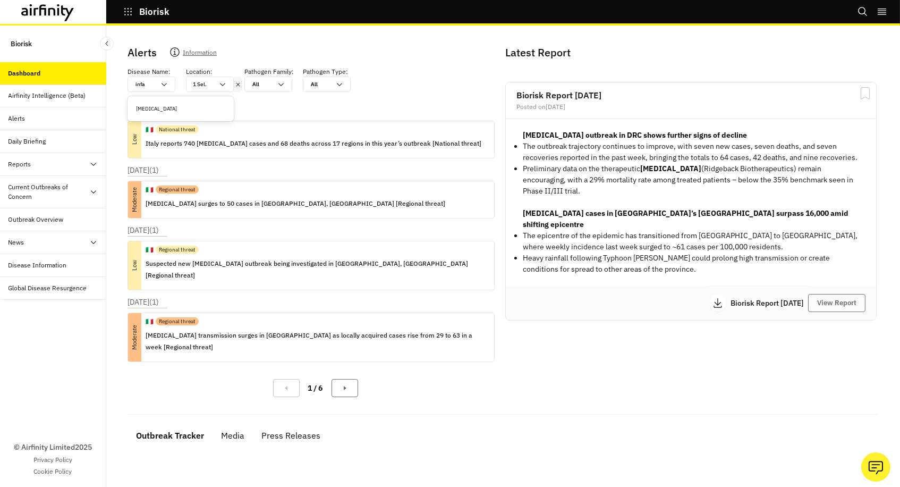
click at [142, 108] on div "[MEDICAL_DATA]" at bounding box center [180, 109] width 89 height 8
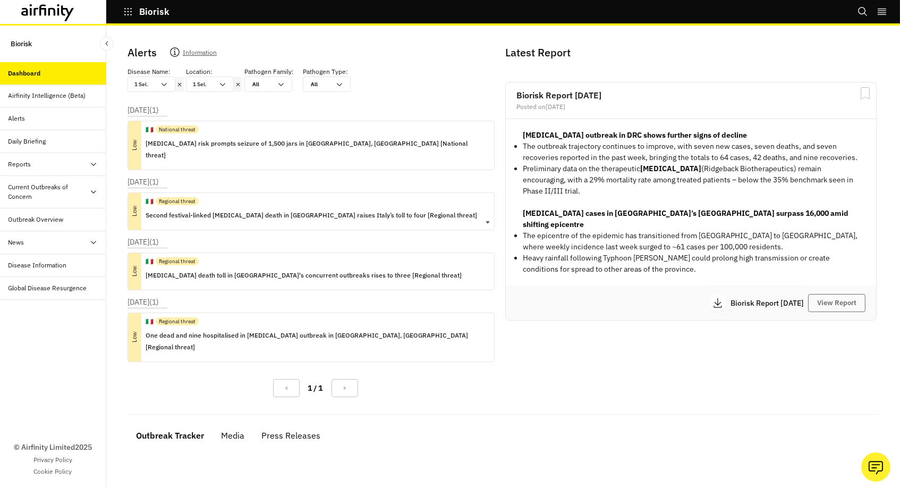
click at [197, 209] on p "Second festival-linked [MEDICAL_DATA] death in [GEOGRAPHIC_DATA] raises Italy’s…" at bounding box center [312, 215] width 332 height 12
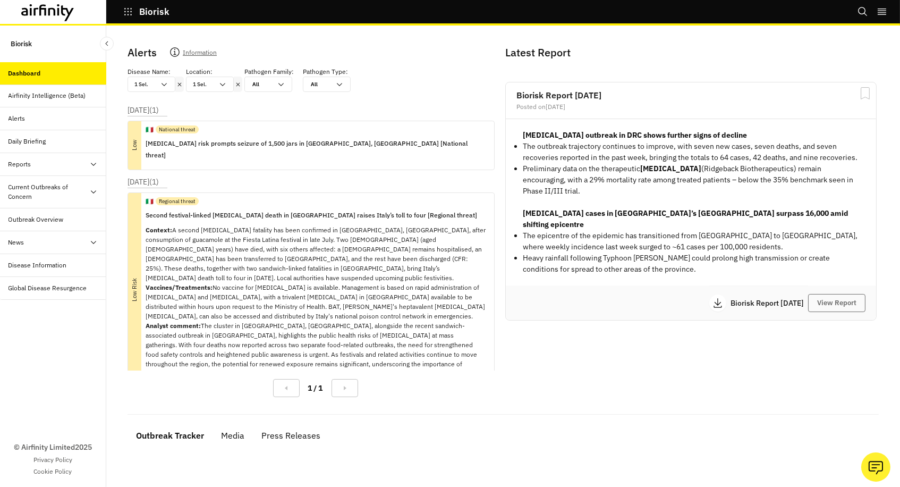
click at [210, 209] on p "Second festival-linked [MEDICAL_DATA] death in [GEOGRAPHIC_DATA] raises Italy’s…" at bounding box center [316, 215] width 340 height 12
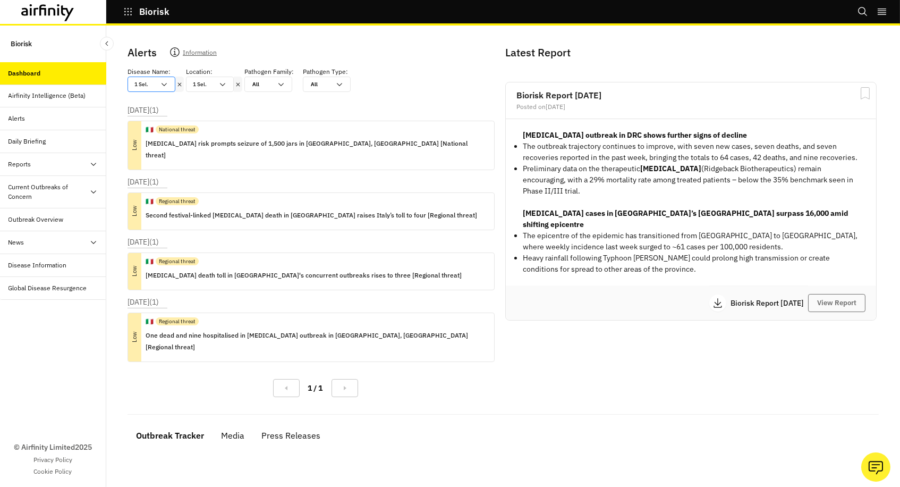
click at [153, 83] on div at bounding box center [151, 84] width 5 height 10
click at [238, 83] on icon at bounding box center [238, 84] width 4 height 4
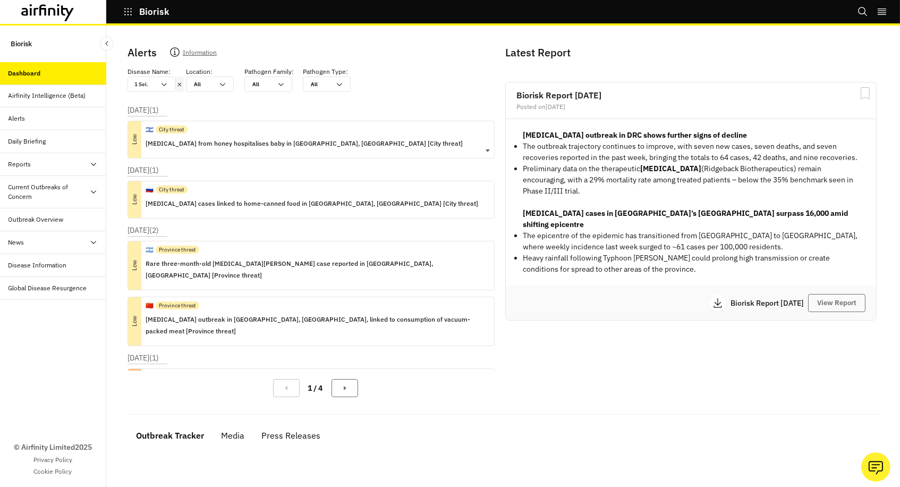
click at [227, 141] on p "[MEDICAL_DATA] from honey hospitalises baby in [GEOGRAPHIC_DATA], [GEOGRAPHIC_D…" at bounding box center [304, 144] width 317 height 12
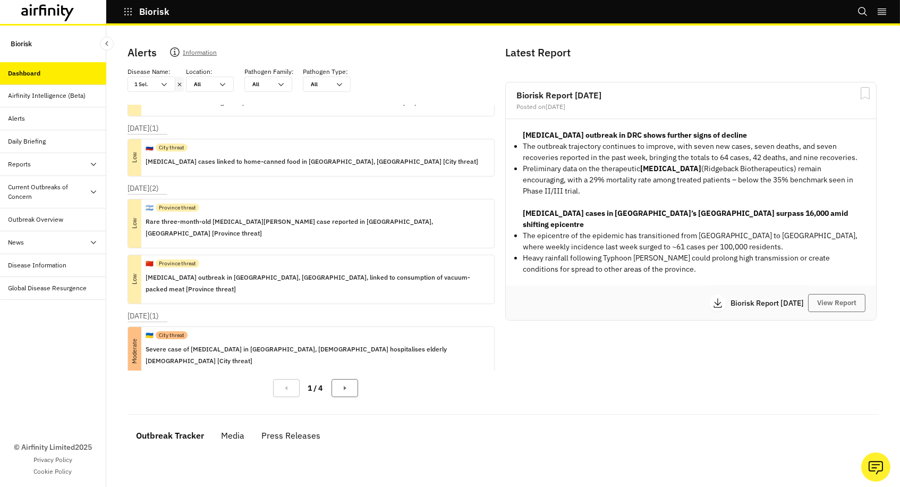
scroll to position [142, 0]
